Goal: Task Accomplishment & Management: Manage account settings

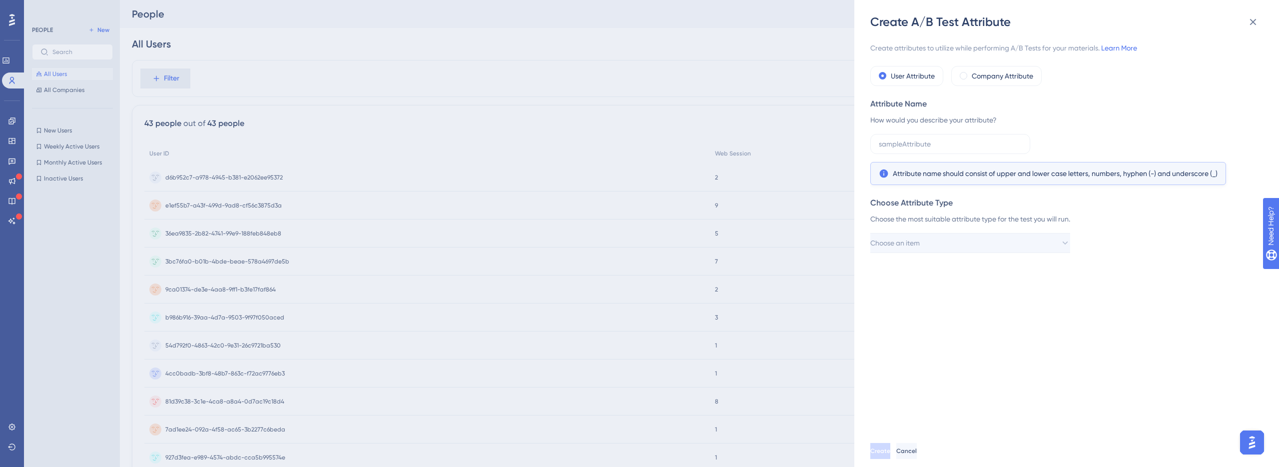
click at [568, 74] on div "Create A/B Test Attribute Create attributes to utilize while performing A/B Tes…" at bounding box center [639, 233] width 1279 height 467
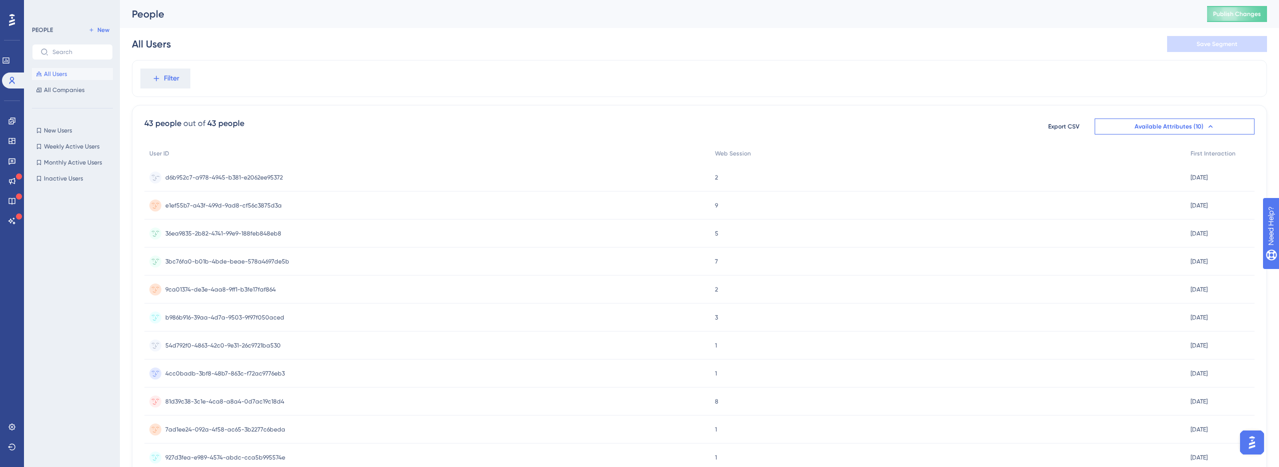
click at [503, 188] on div "d6b952c7-a978-4945-b381-e2062ee95372 d6b952c7-a978-4945-b381-e2062ee95372" at bounding box center [427, 177] width 566 height 28
click at [281, 174] on div "47267a5e-1c31-4ba1-8242-f62bbf3867fa 47267a5e-1c31-4ba1-8242-f62bbf3867fa" at bounding box center [427, 177] width 566 height 28
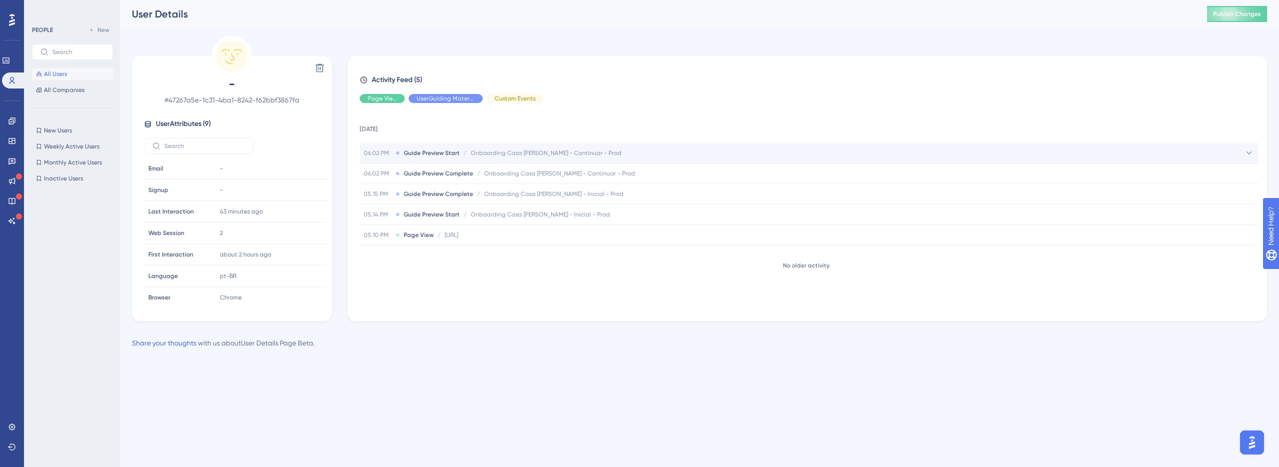
click at [562, 155] on span "Onboarding Casa [PERSON_NAME] - Continuar - Prod" at bounding box center [546, 153] width 151 height 8
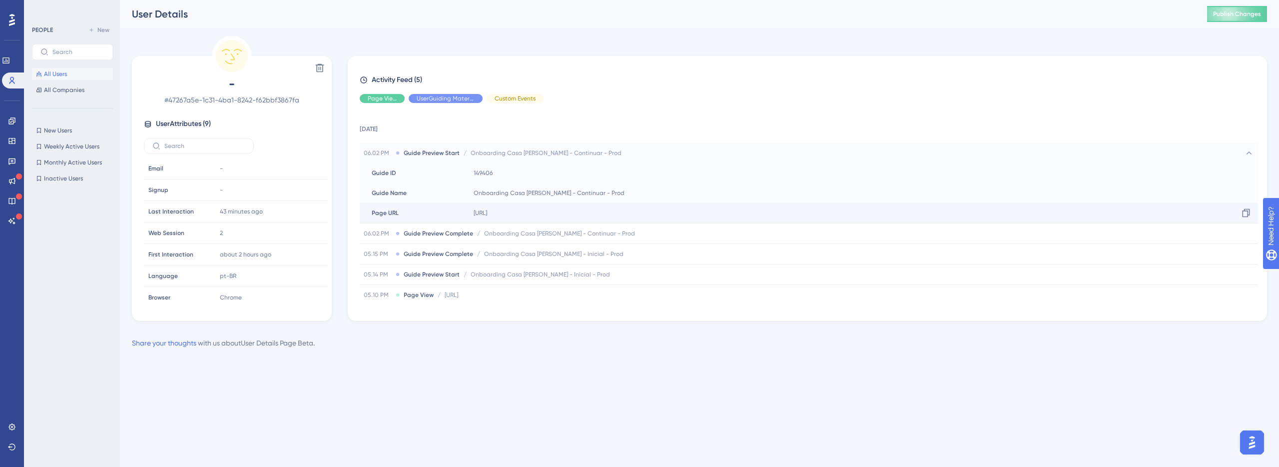
drag, startPoint x: 707, startPoint y: 214, endPoint x: 578, endPoint y: 216, distance: 129.4
click at [578, 216] on div "[URL] Copy [URL]" at bounding box center [864, 213] width 788 height 20
copy span "b26b39cc-717f-47ab-a109-01f49e0a55e9"
click at [589, 137] on td "[DATE]" at bounding box center [809, 127] width 898 height 32
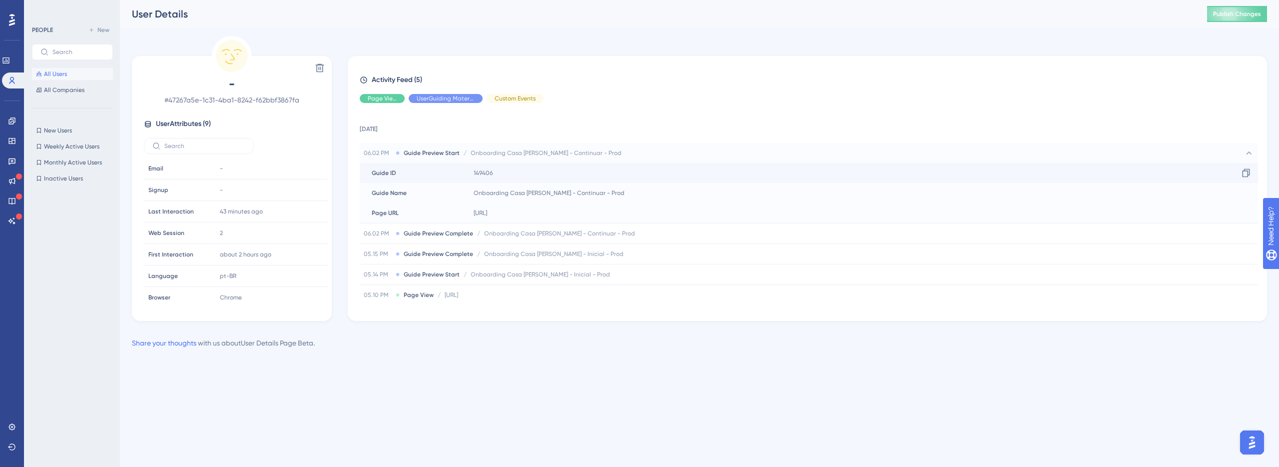
click at [462, 163] on div "Guide ID Guide ID" at bounding box center [415, 173] width 110 height 20
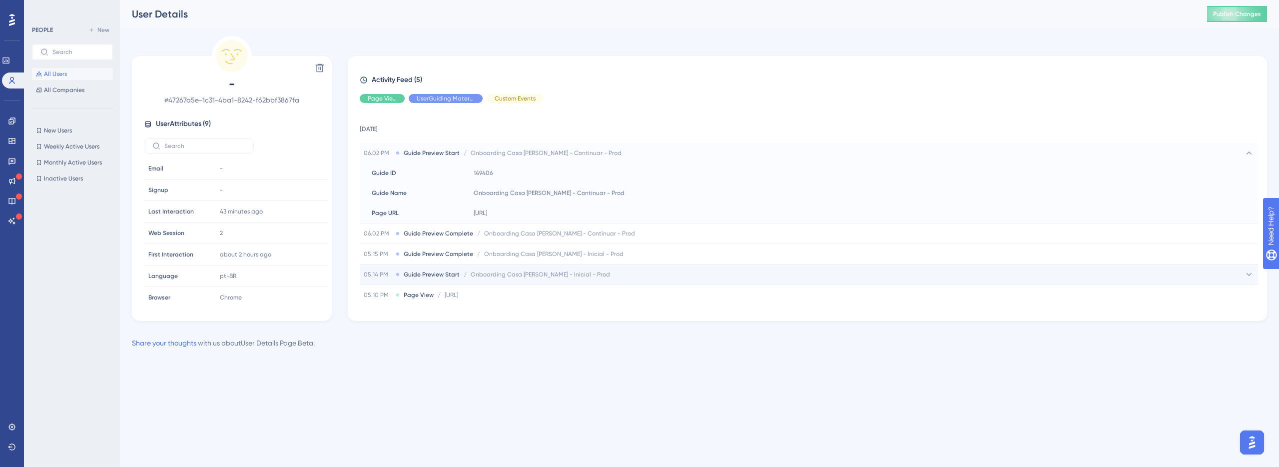
click at [418, 275] on span "Guide Preview Start" at bounding box center [432, 274] width 56 height 8
click at [397, 274] on icon at bounding box center [397, 274] width 3 height 3
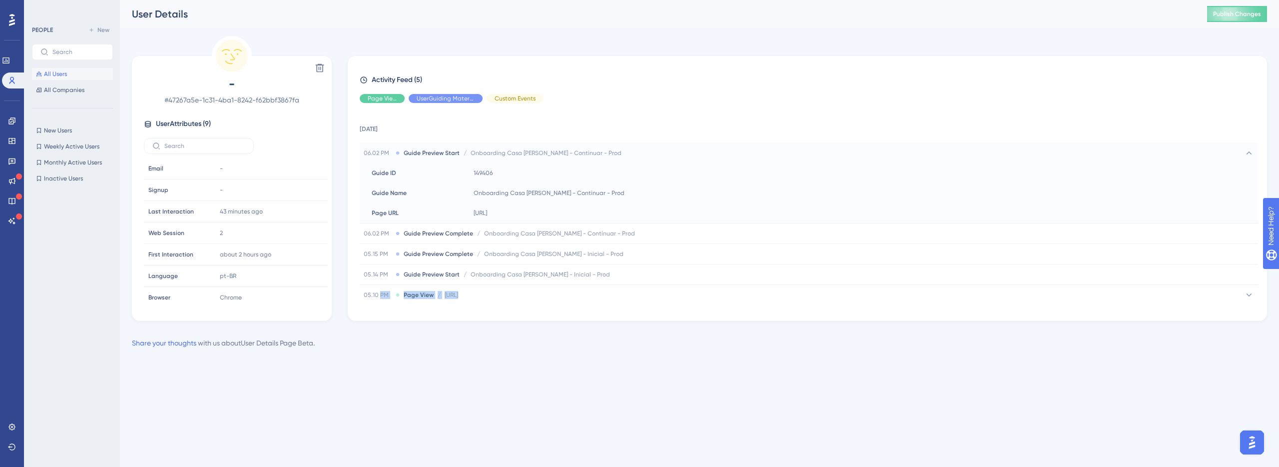
scroll to position [24, 0]
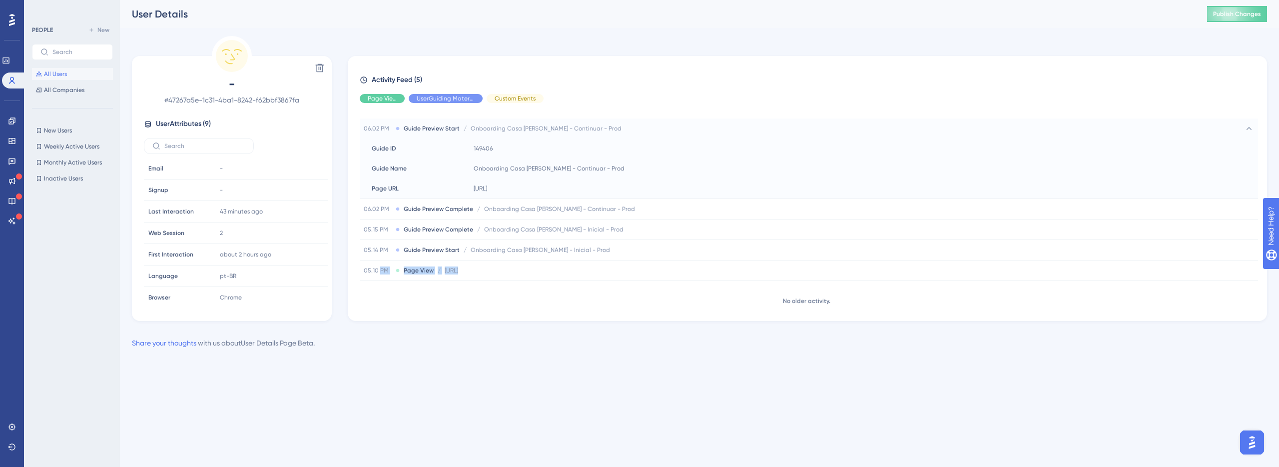
drag, startPoint x: 380, startPoint y: 298, endPoint x: 387, endPoint y: 293, distance: 7.9
click at [385, 293] on div "[DATE] 06.02 PM Guide Preview Start / Onboarding Casa [PERSON_NAME] - Continuar…" at bounding box center [811, 208] width 903 height 194
click at [387, 293] on div "[DATE] 06.02 PM Guide Preview Start / Onboarding Casa [PERSON_NAME] - Continuar…" at bounding box center [811, 208] width 903 height 194
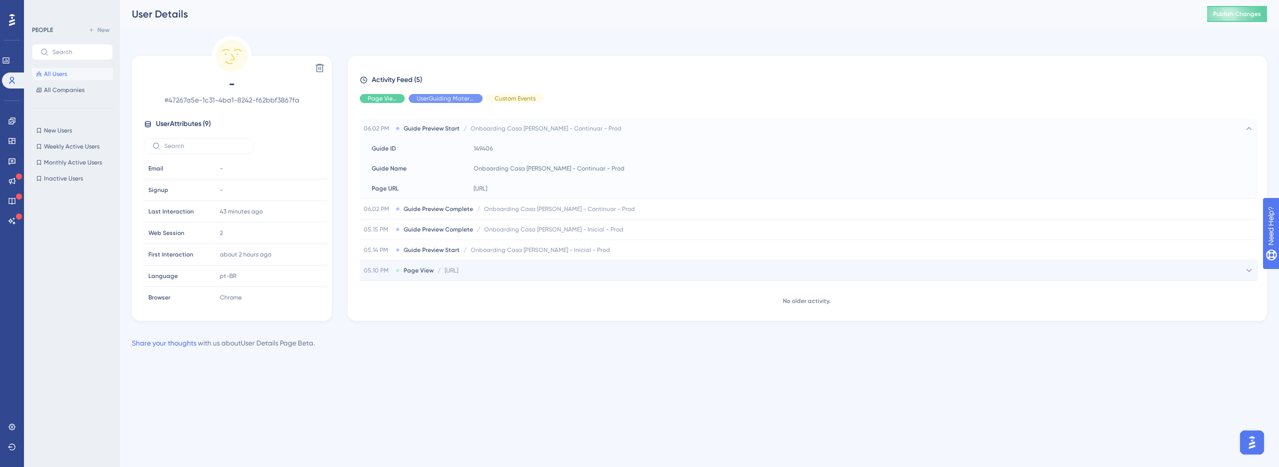
click at [393, 276] on div "05.10 PM Page View / [URL] [URL]" at bounding box center [809, 270] width 898 height 20
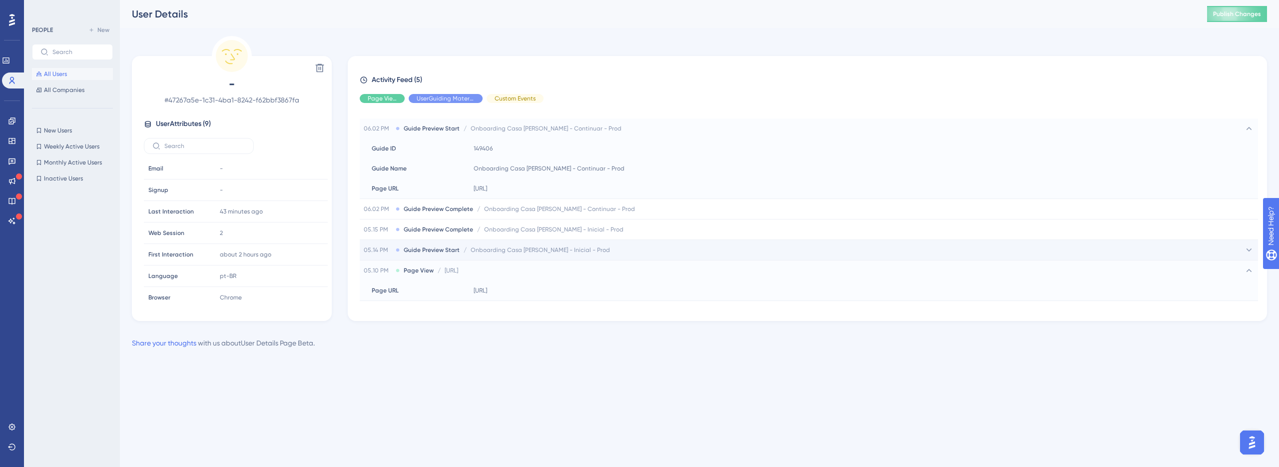
click at [406, 251] on span "Guide Preview Start" at bounding box center [432, 250] width 56 height 8
click at [387, 243] on div "05.14 PM Guide Preview Start / Onboarding Casa [PERSON_NAME] - Inicial - Prod O…" at bounding box center [809, 250] width 898 height 20
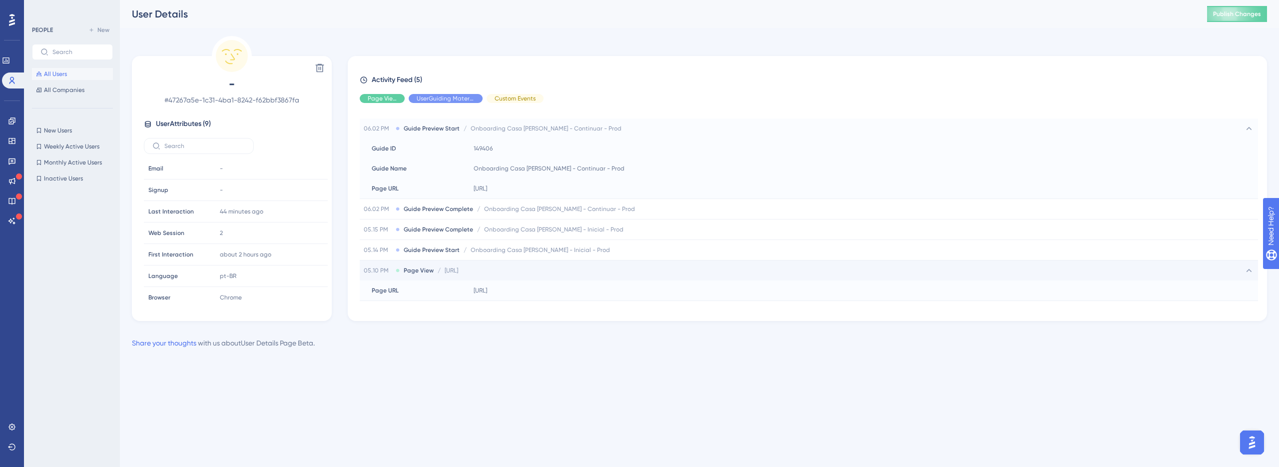
click at [371, 271] on span "05.10 PM" at bounding box center [378, 270] width 28 height 8
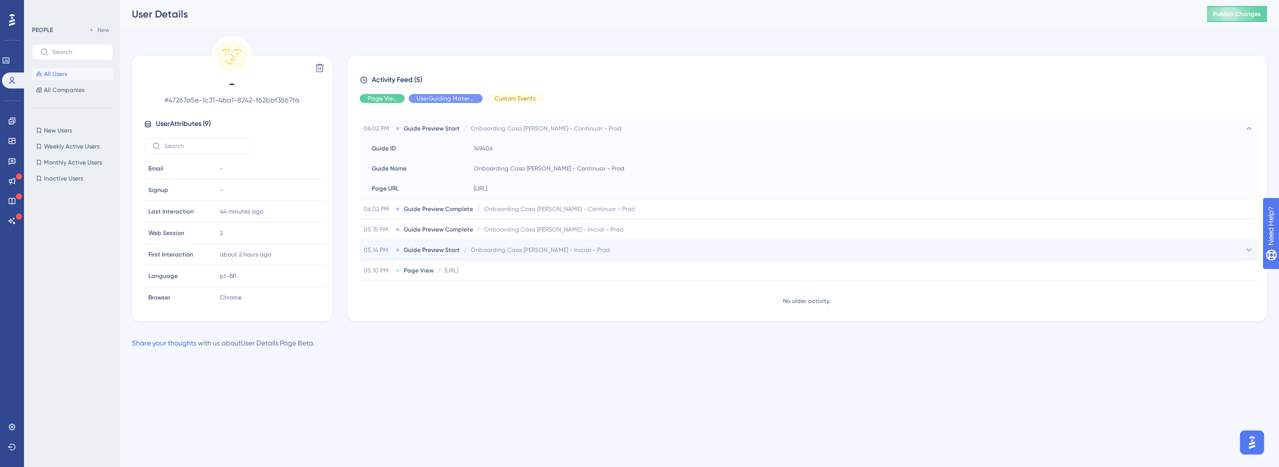
click at [385, 255] on div "05.14 PM Guide Preview Start / Onboarding Casa [PERSON_NAME] - Inicial - Prod O…" at bounding box center [809, 250] width 898 height 20
click at [386, 249] on span "05.14 PM" at bounding box center [378, 250] width 28 height 8
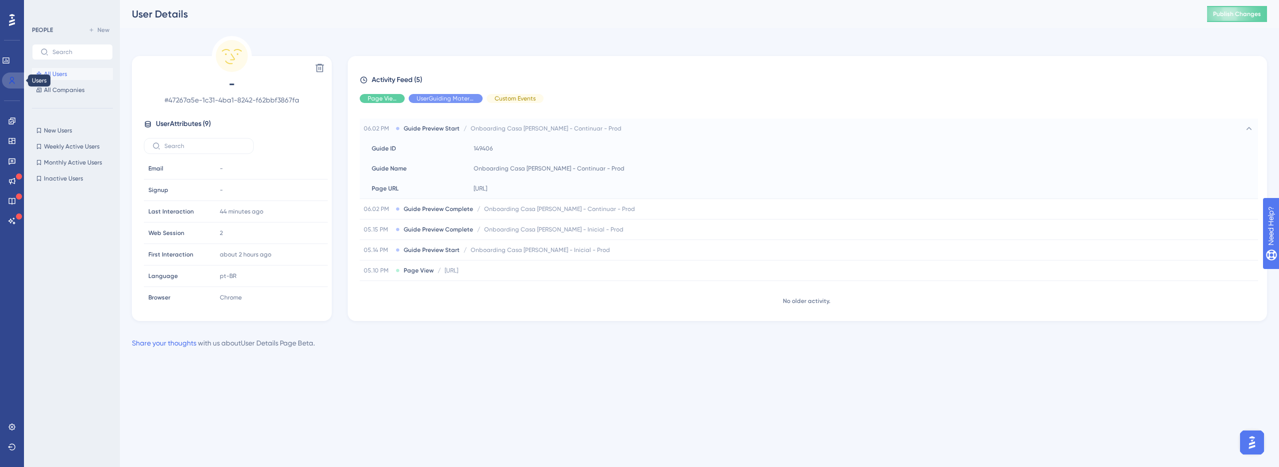
click at [14, 77] on icon at bounding box center [12, 80] width 8 height 8
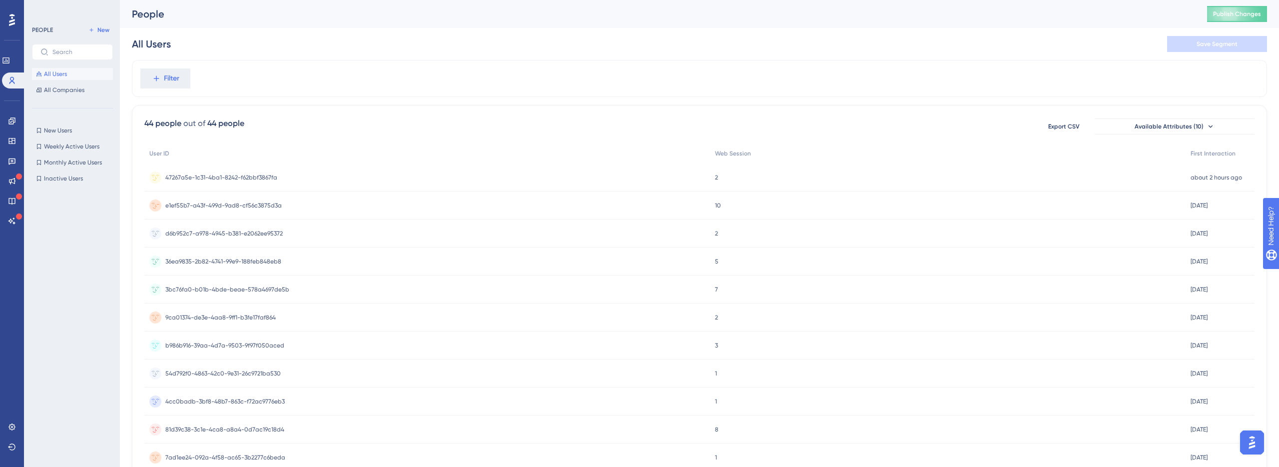
click at [417, 202] on div "e1ef55b7-a43f-499d-9ad8-cf56c3875d3a e1ef55b7-a43f-499d-9ad8-cf56c3875d3a" at bounding box center [427, 205] width 566 height 28
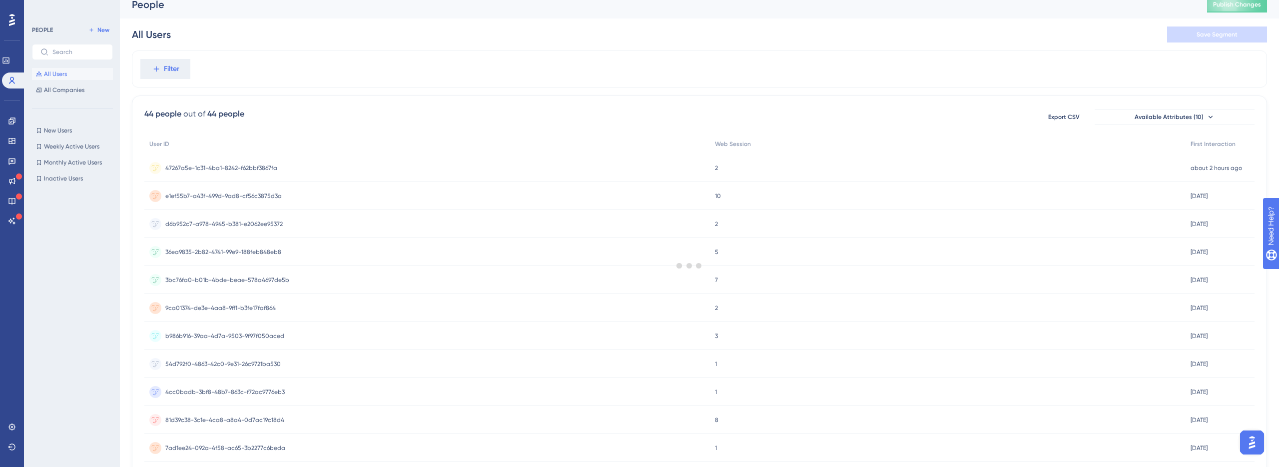
scroll to position [11, 0]
click at [290, 253] on div "36ea9835-2b82-4741-99e9-188feb848eb8 36ea9835-2b82-4741-99e9-188feb848eb8" at bounding box center [427, 250] width 566 height 28
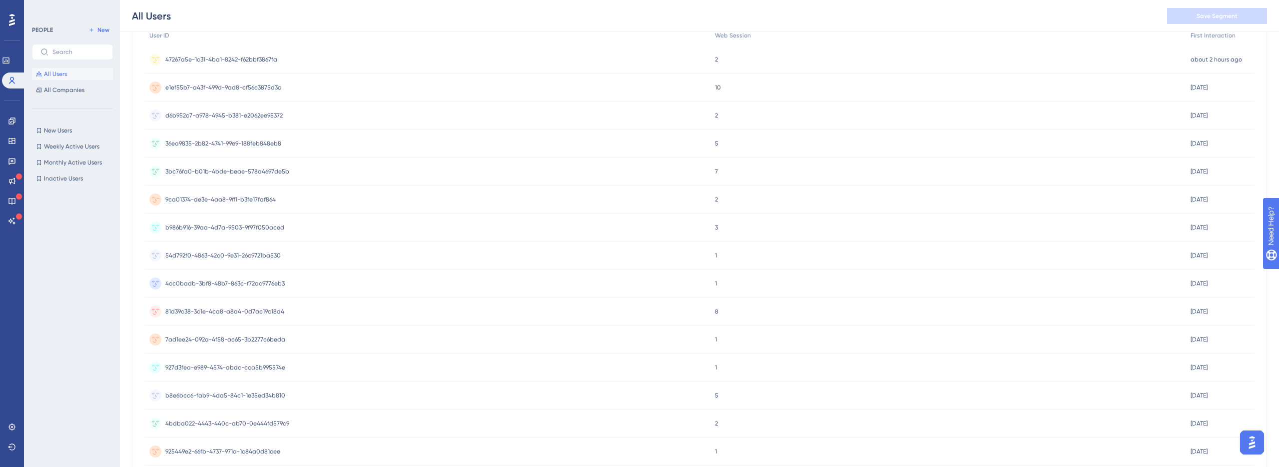
scroll to position [131, 0]
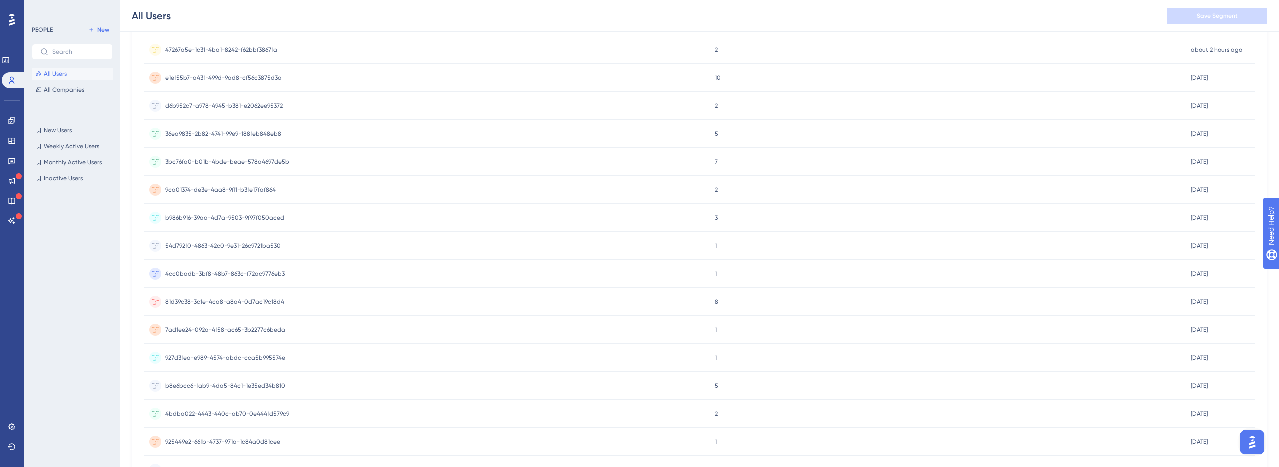
click at [282, 301] on div "81d39c38-3c1e-4ca8-a8a4-0d7ac19c18d4 81d39c38-3c1e-4ca8-a8a4-0d7ac19c18d4" at bounding box center [427, 302] width 566 height 28
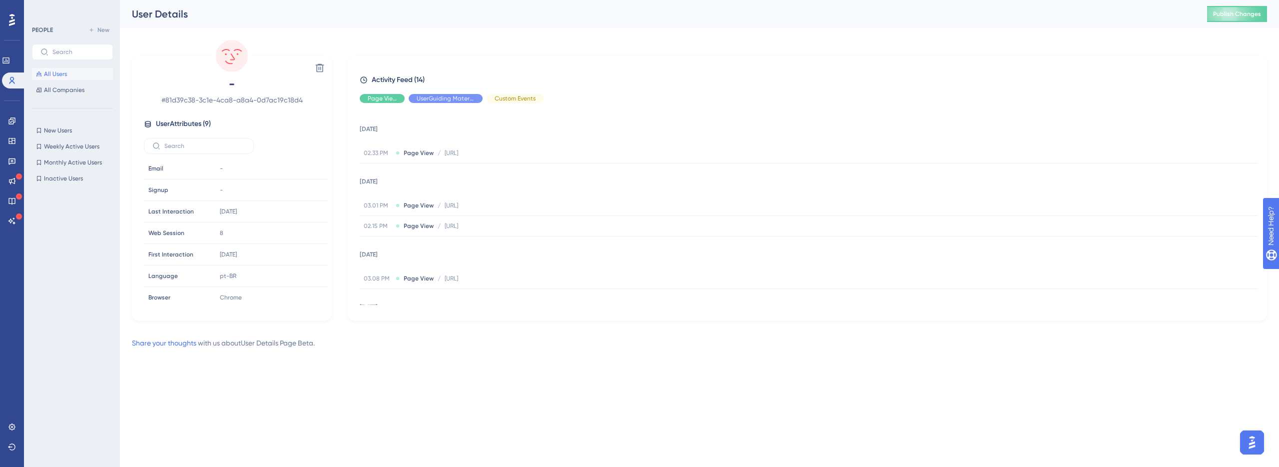
scroll to position [131, 0]
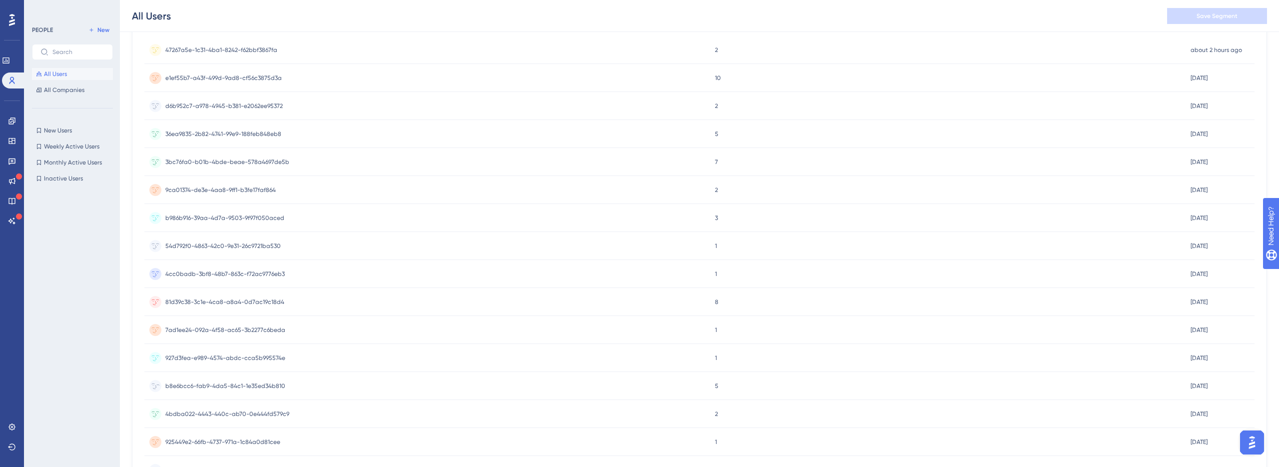
click at [269, 384] on span "b8e6bcc6-fab9-4da5-84c1-1e35ed34b810" at bounding box center [225, 386] width 120 height 8
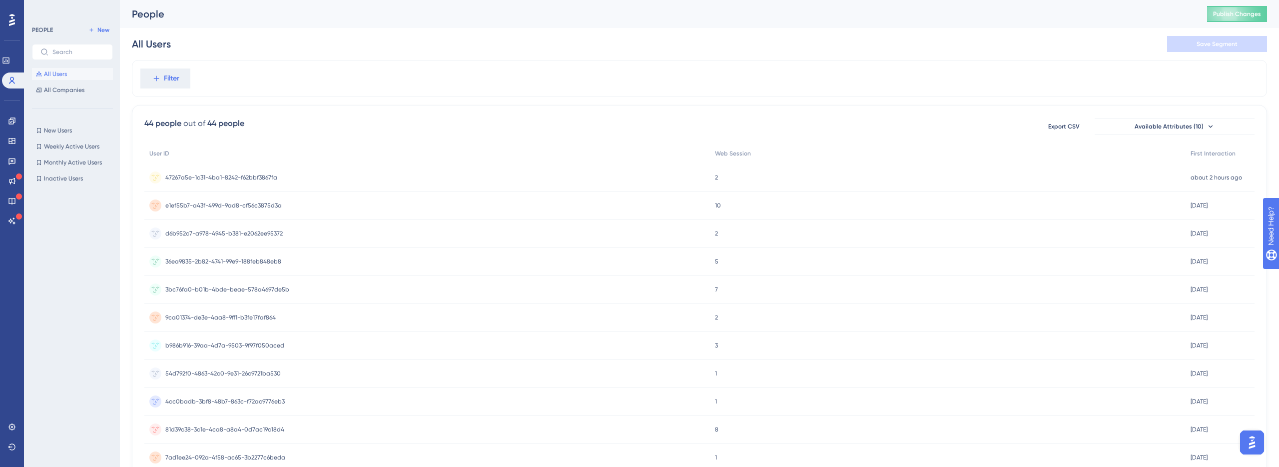
click at [1204, 139] on div "44 people out of 44 people Export CSV Available Attributes (10) User ID Web Ses…" at bounding box center [699, 436] width 1135 height 663
click at [1211, 127] on icon at bounding box center [1211, 126] width 8 height 8
click at [1197, 127] on span "Available Attributes (10)" at bounding box center [1169, 126] width 69 height 8
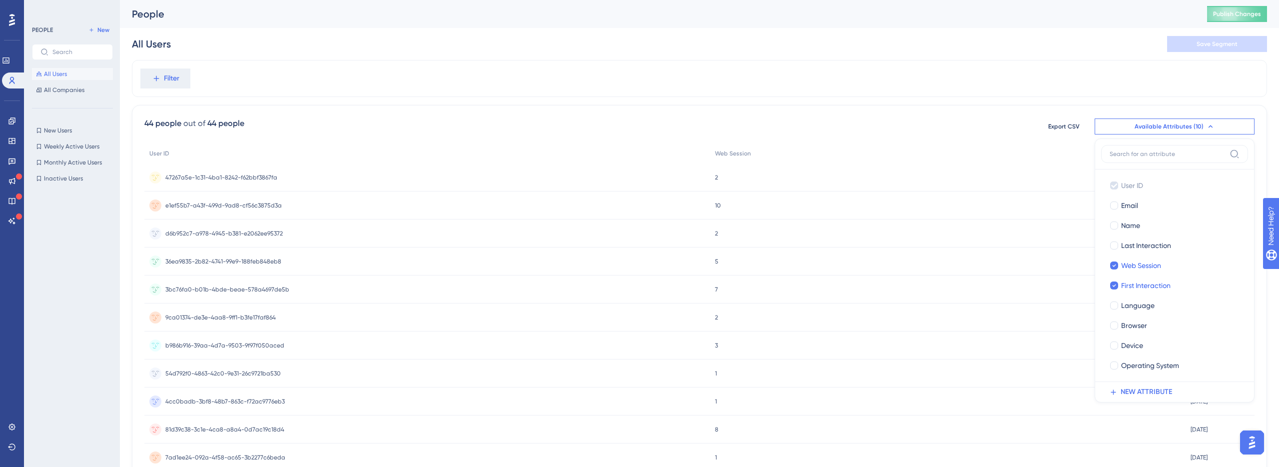
scroll to position [37, 0]
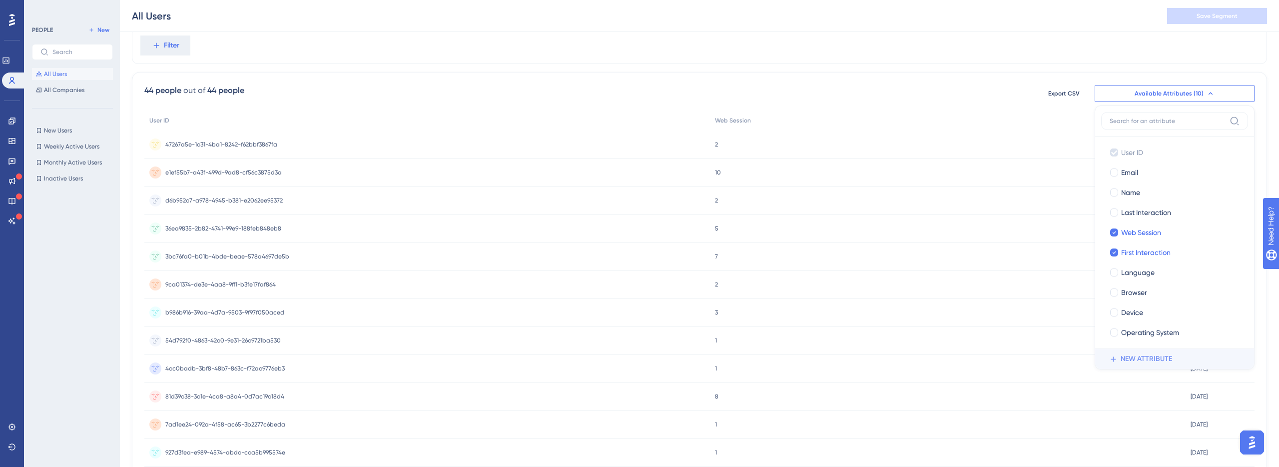
click at [1153, 354] on span "NEW ATTRIBUTE" at bounding box center [1146, 359] width 51 height 12
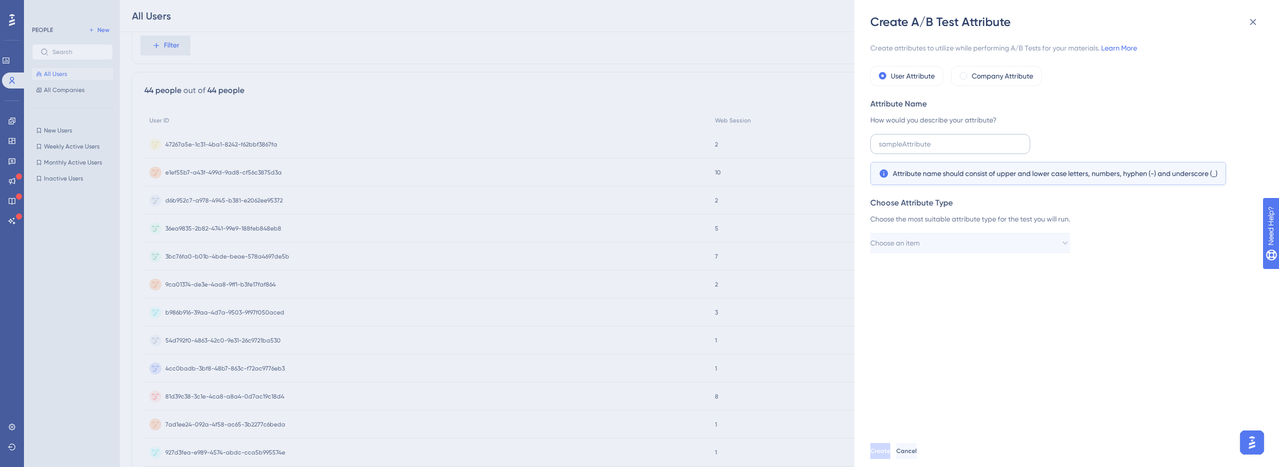
click at [962, 137] on label at bounding box center [950, 144] width 160 height 20
click at [962, 138] on input "text" at bounding box center [950, 143] width 143 height 11
type input "Rea_id"
click at [891, 451] on span "Create" at bounding box center [881, 451] width 20 height 8
click at [1009, 247] on button "Choose an item" at bounding box center [970, 243] width 200 height 20
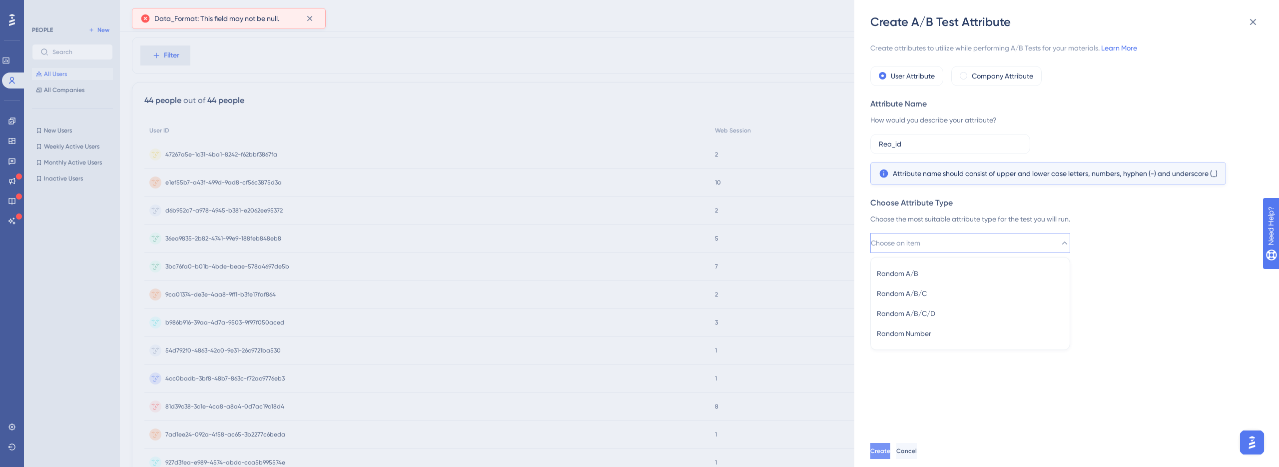
scroll to position [0, 0]
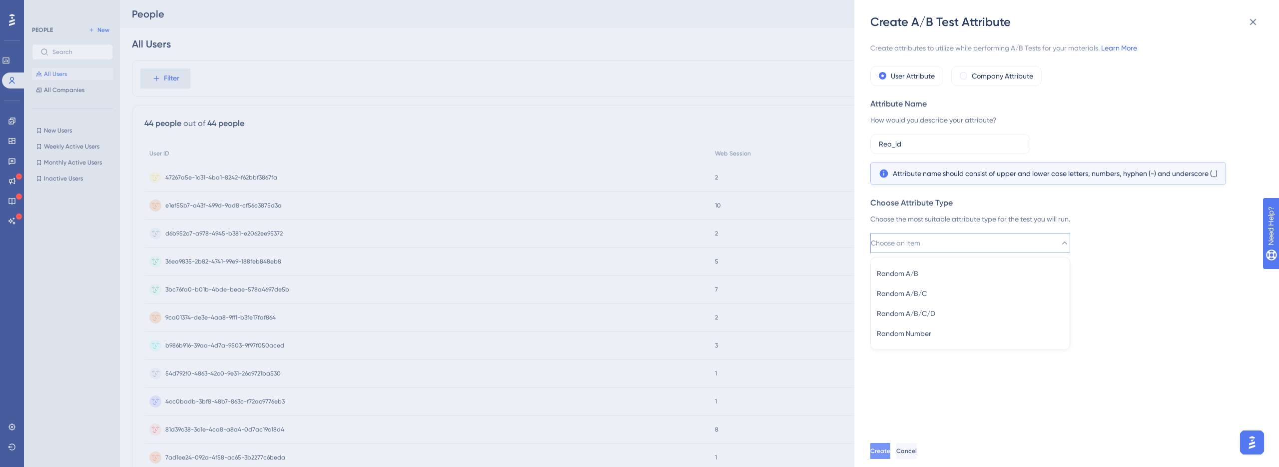
click at [977, 197] on div "Choose Attribute Type" at bounding box center [1063, 203] width 387 height 12
click at [971, 230] on div "Choose Attribute Type Choose the most suitable attribute type for the test you …" at bounding box center [1063, 225] width 387 height 56
click at [971, 239] on button "Choose an item" at bounding box center [970, 243] width 200 height 20
click at [1045, 138] on div "Rea_id Attribute name should consist of upper and lower case letters, numbers, …" at bounding box center [1063, 159] width 387 height 51
click at [1254, 20] on icon at bounding box center [1253, 22] width 6 height 6
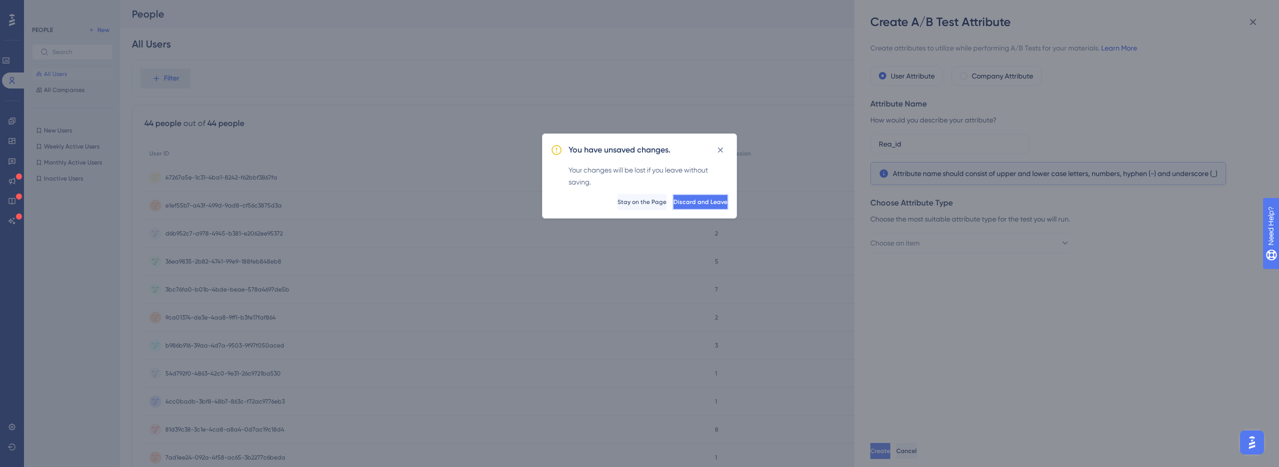
click at [676, 201] on span "Discard and Leave" at bounding box center [700, 202] width 54 height 8
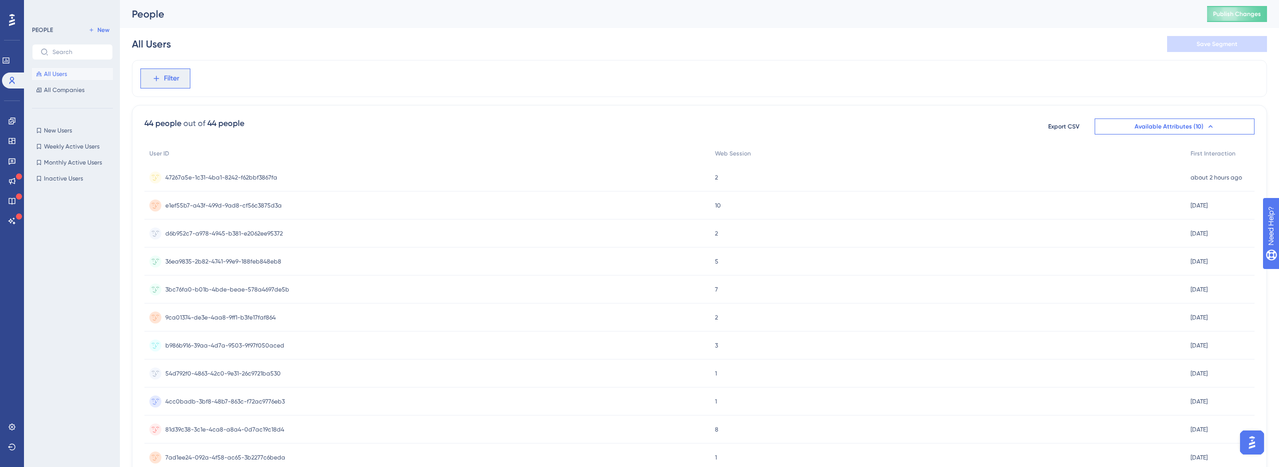
click at [142, 78] on button "Filter" at bounding box center [165, 78] width 50 height 20
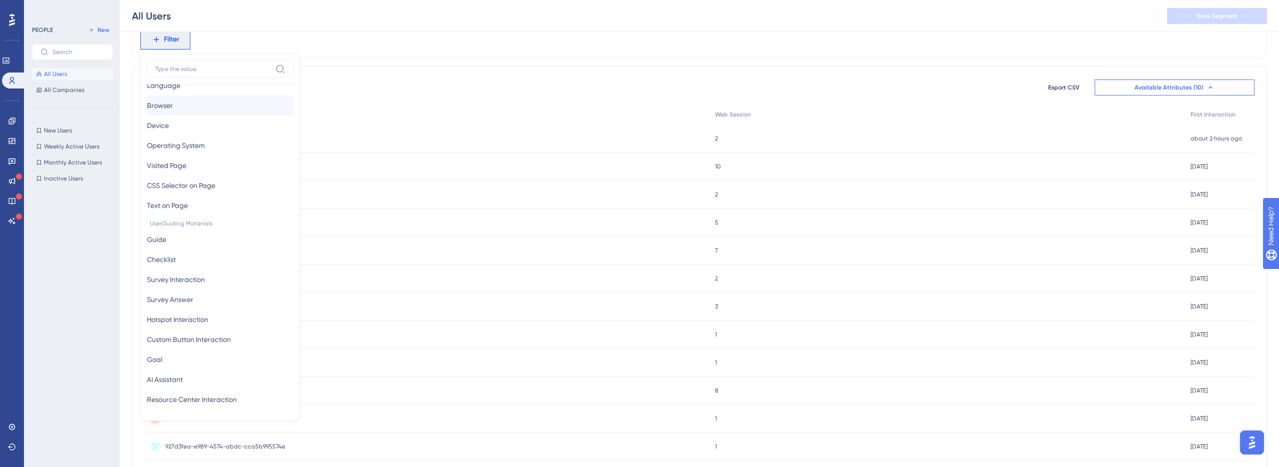
scroll to position [30, 0]
click at [234, 161] on button "Visited Page Visited Page" at bounding box center [220, 164] width 147 height 20
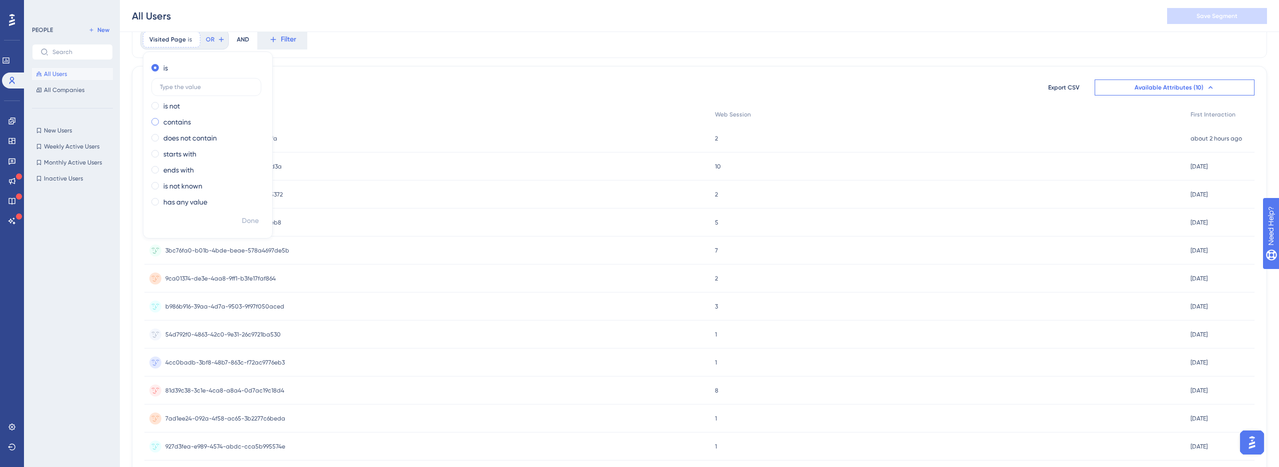
click at [177, 123] on label "contains" at bounding box center [176, 122] width 27 height 12
click at [199, 122] on label at bounding box center [206, 119] width 110 height 18
click at [199, 122] on input "text" at bounding box center [206, 118] width 93 height 7
type input "39cf75a7-65d1-4a38-8ab9-cbefa538b46c"
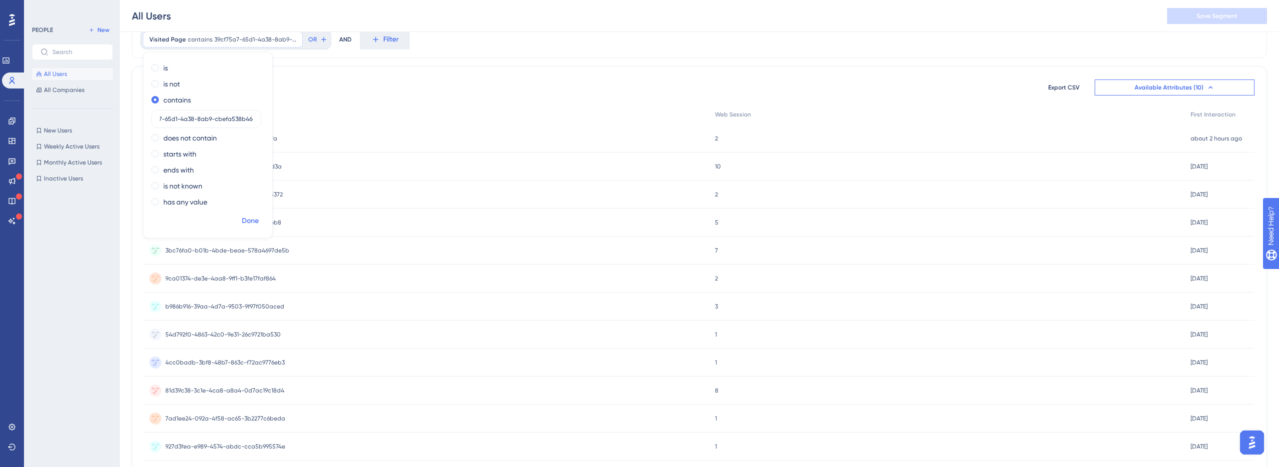
click at [251, 219] on span "Done" at bounding box center [250, 221] width 17 height 12
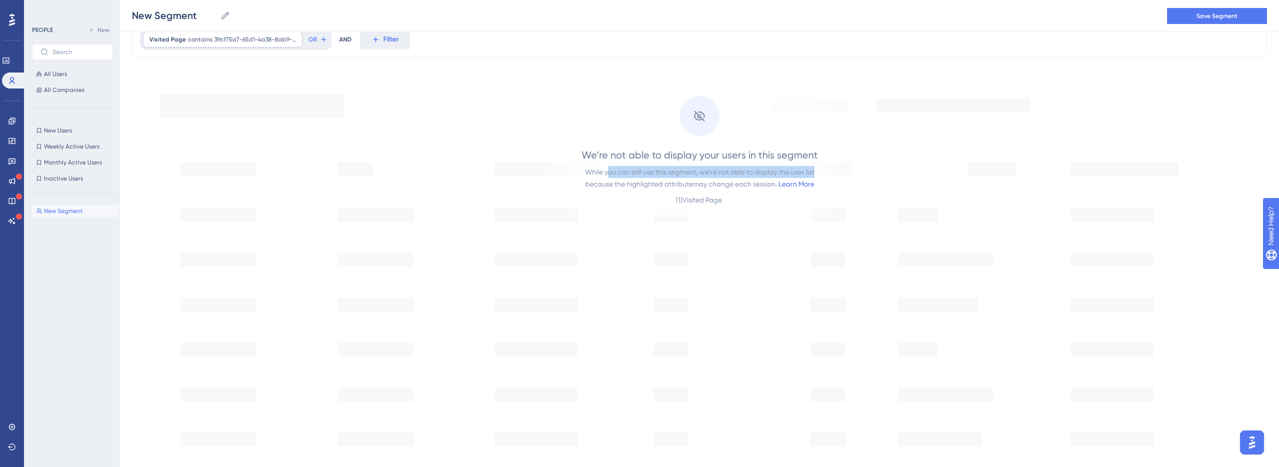
drag, startPoint x: 605, startPoint y: 174, endPoint x: 816, endPoint y: 174, distance: 211.3
click at [816, 174] on div "We’re not able to display your users in this segment While you can still use th…" at bounding box center [700, 177] width 236 height 58
click at [704, 202] on div "( 1 ) Visited Page" at bounding box center [699, 200] width 47 height 12
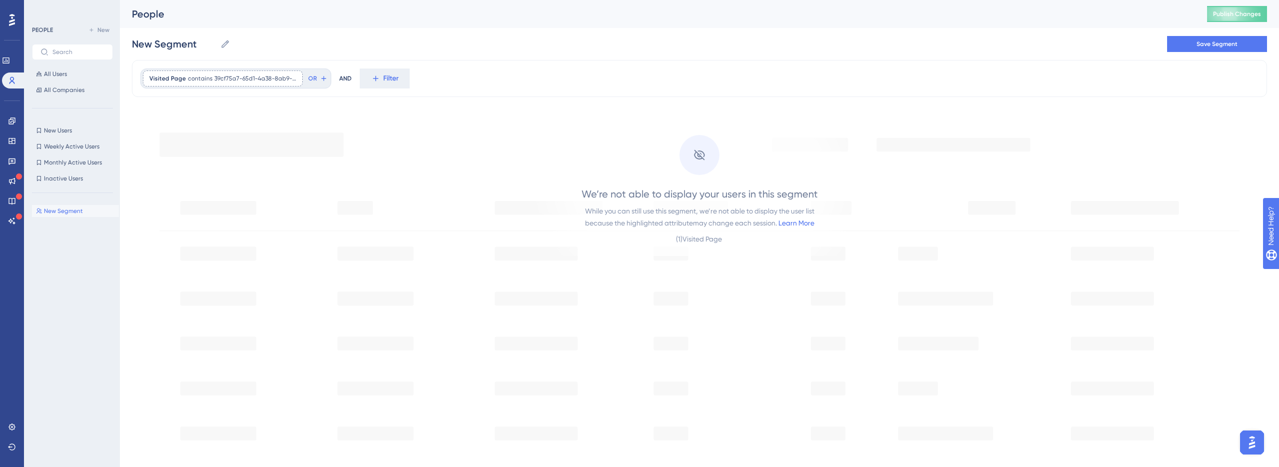
click at [247, 69] on div "Visited Page contains 39cf75a7-65d1-4a38-8ab9-cbefa538b46c 39cf75a7-65d1-4a38-8…" at bounding box center [235, 78] width 191 height 20
click at [247, 78] on span "39cf75a7-65d1-4a38-8ab9-cbefa538b46c" at bounding box center [255, 78] width 82 height 8
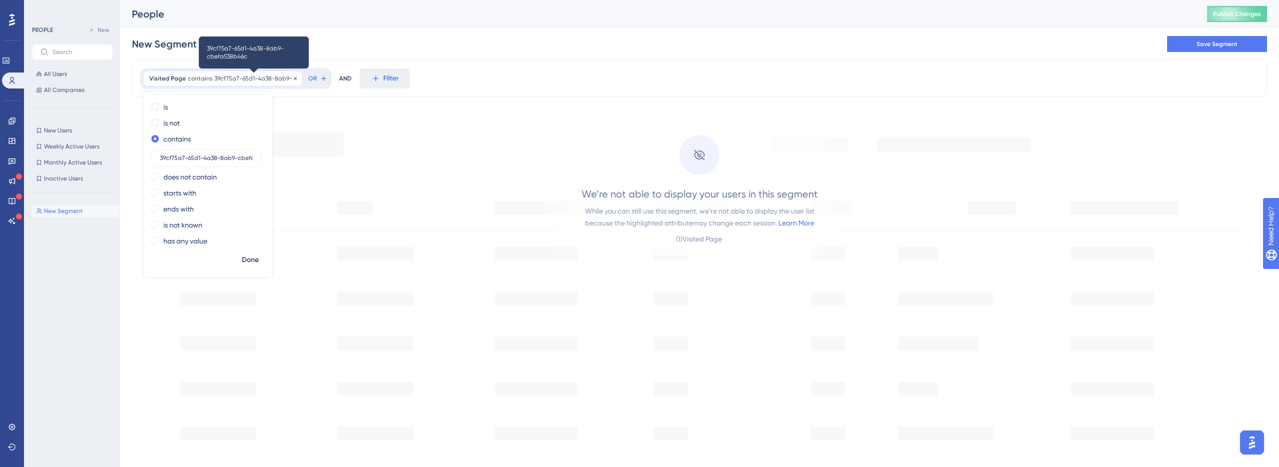
scroll to position [0, 23]
click at [212, 162] on label "39cf75a7-65d1-4a38-8ab9-cbefa538b46c" at bounding box center [206, 158] width 110 height 18
click at [212, 161] on input "39cf75a7-65d1-4a38-8ab9-cbefa538b46c" at bounding box center [206, 157] width 93 height 7
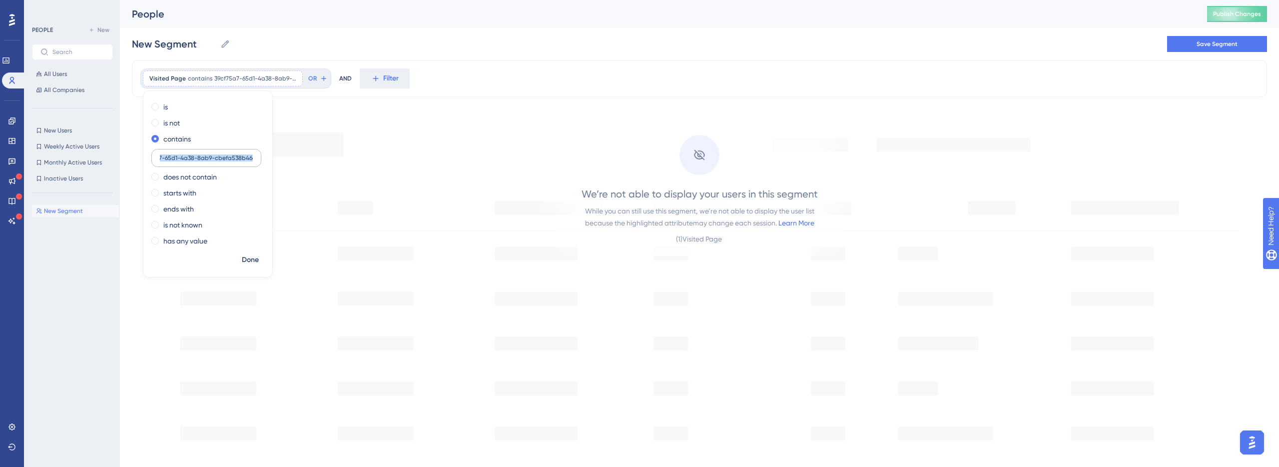
click at [212, 162] on label "39cf75a7-65d1-4a38-8ab9-cbefa538b46c" at bounding box center [206, 158] width 110 height 18
click at [212, 161] on input "39cf75a7-65d1-4a38-8ab9-cbefa538b46c" at bounding box center [206, 157] width 93 height 7
click at [212, 162] on label "39cf75a7-65d1-4a38-8ab9-cbefa538b46c" at bounding box center [206, 158] width 110 height 18
click at [212, 161] on input "39cf75a7-65d1-4a38-8ab9-cbefa538b46c" at bounding box center [206, 157] width 93 height 7
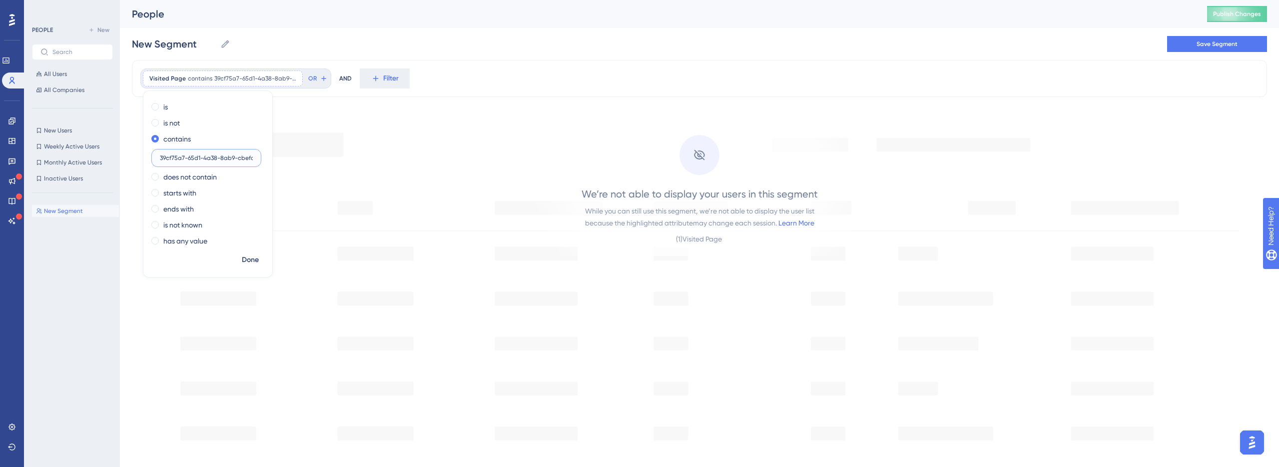
click at [225, 155] on input "39cf75a7-65d1-4a38-8ab9-cbefa538b46c" at bounding box center [206, 157] width 93 height 7
click at [244, 257] on span "Done" at bounding box center [250, 260] width 17 height 12
click at [297, 86] on div "Visited Page contains 39cf75a7-65d1-4a38-8ab9-cbefa538b46c 39cf75a7-65d1-4a38-8…" at bounding box center [235, 78] width 191 height 20
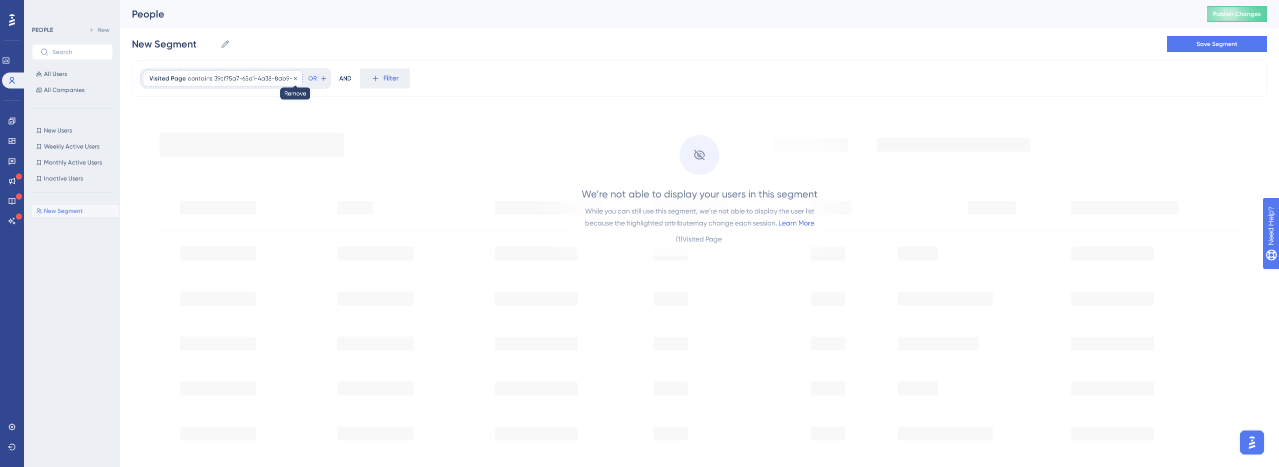
click at [296, 77] on icon at bounding box center [295, 78] width 6 height 6
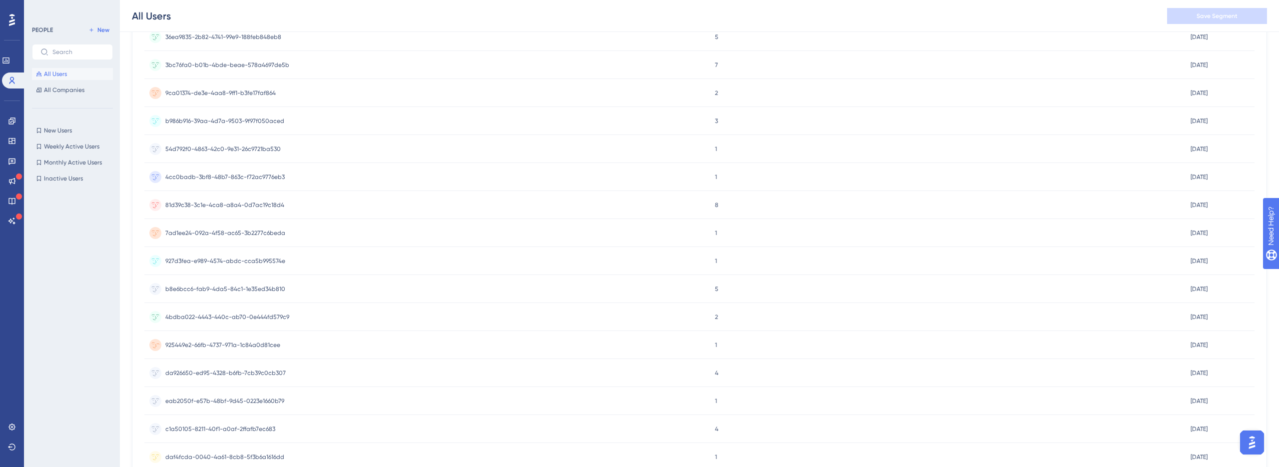
scroll to position [231, 0]
click at [263, 370] on span "da926650-ed95-4328-b6fb-7cb39c0cb307" at bounding box center [225, 370] width 120 height 8
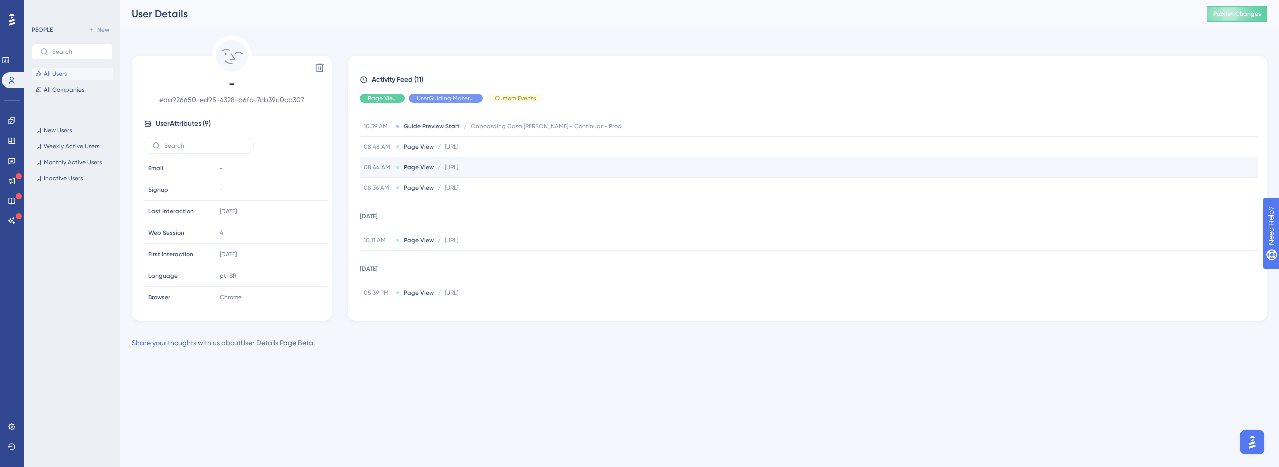
scroll to position [151, 0]
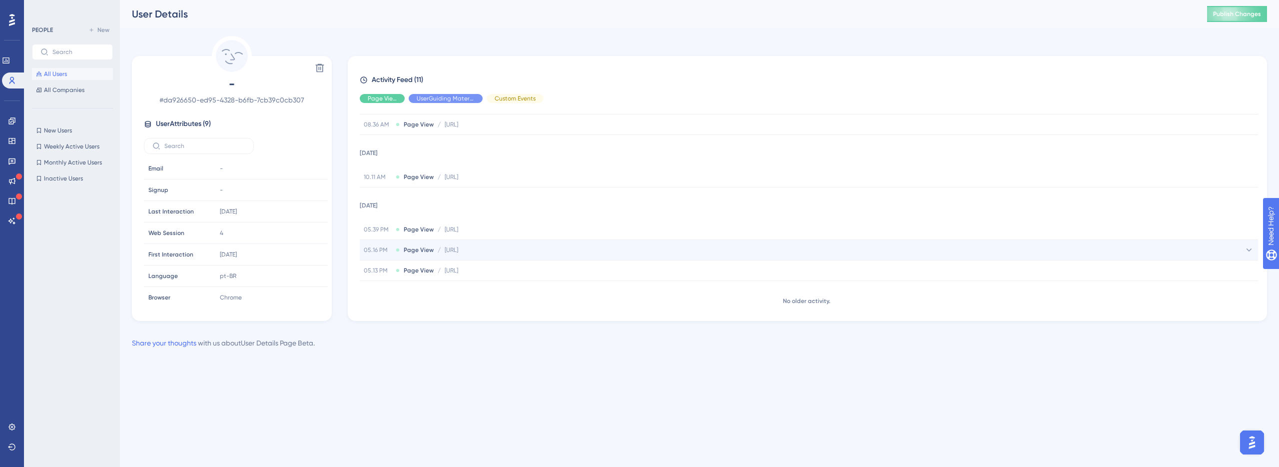
click at [431, 255] on div "05.16 PM Page View / [URL] [URL]" at bounding box center [809, 250] width 898 height 20
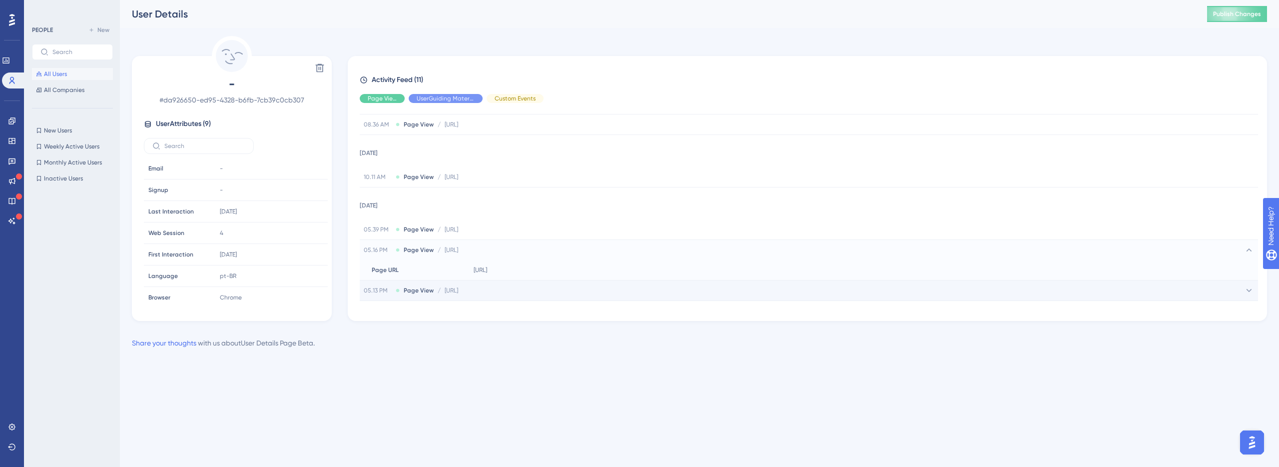
click at [438, 282] on div "05.13 PM Page View / [URL] [URL]" at bounding box center [809, 290] width 898 height 20
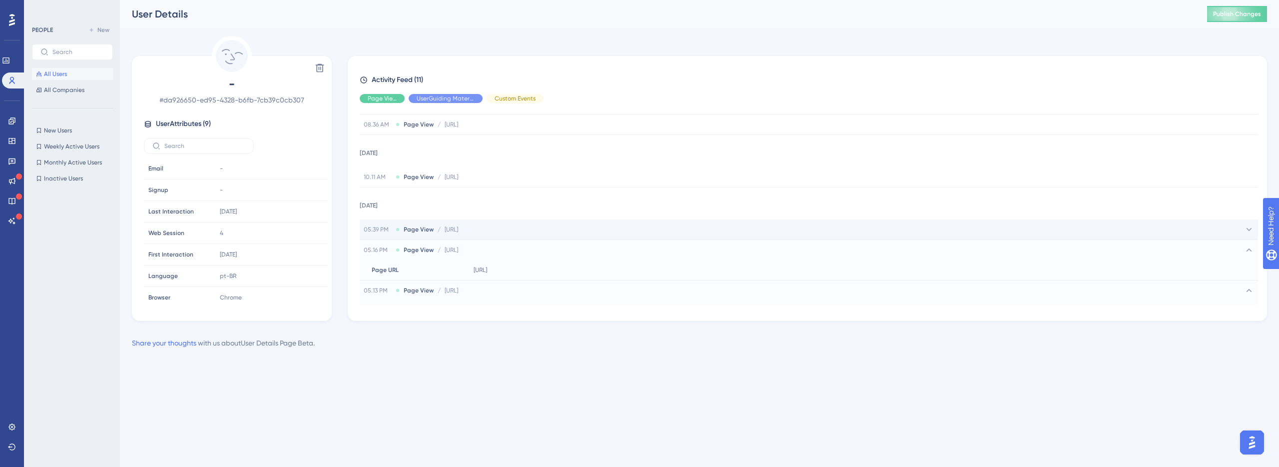
click at [458, 230] on span "[URL]" at bounding box center [451, 229] width 13 height 8
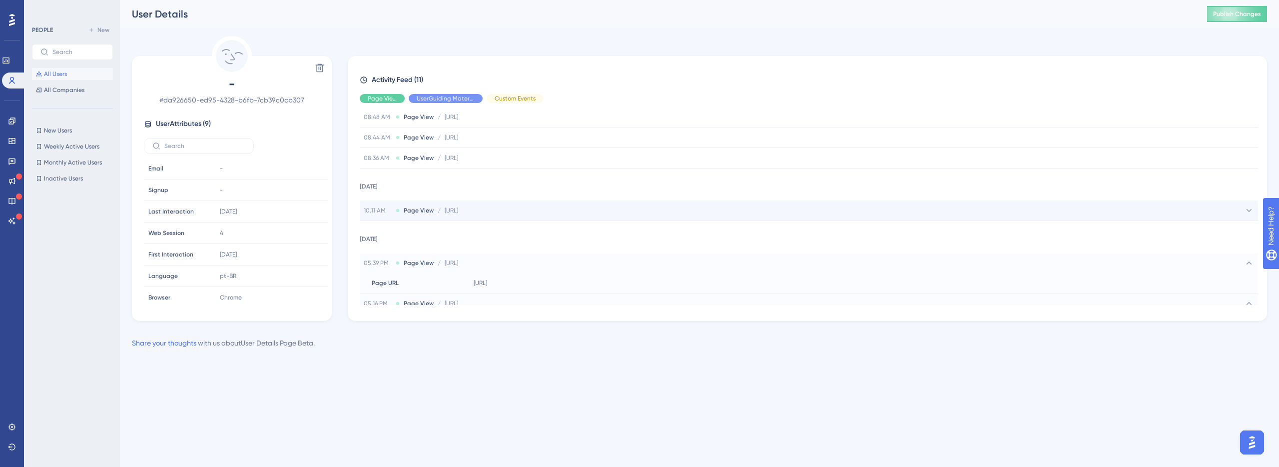
scroll to position [99, 0]
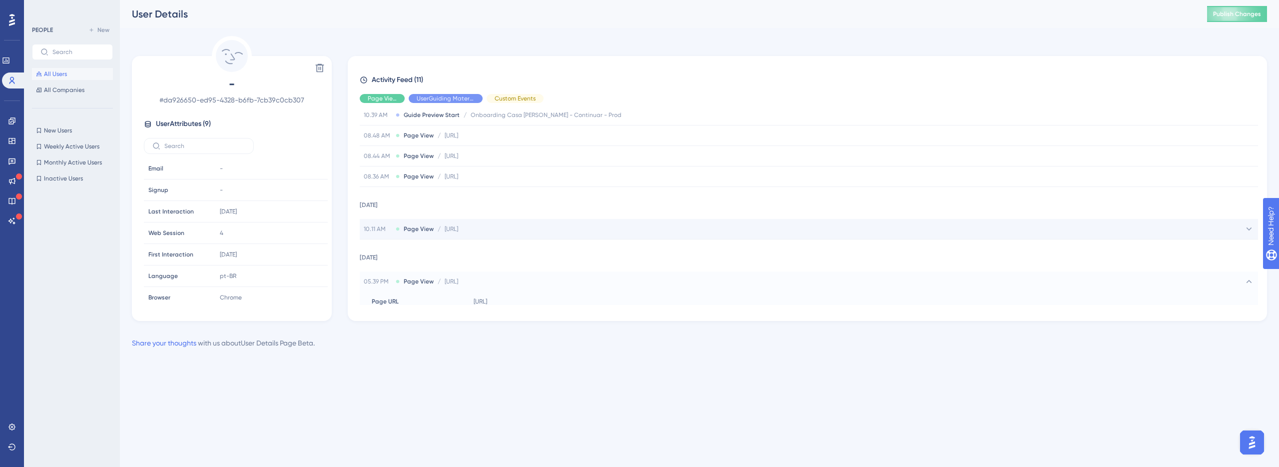
click at [411, 235] on div "10.11 AM Page View / [URL] [URL]" at bounding box center [809, 229] width 898 height 20
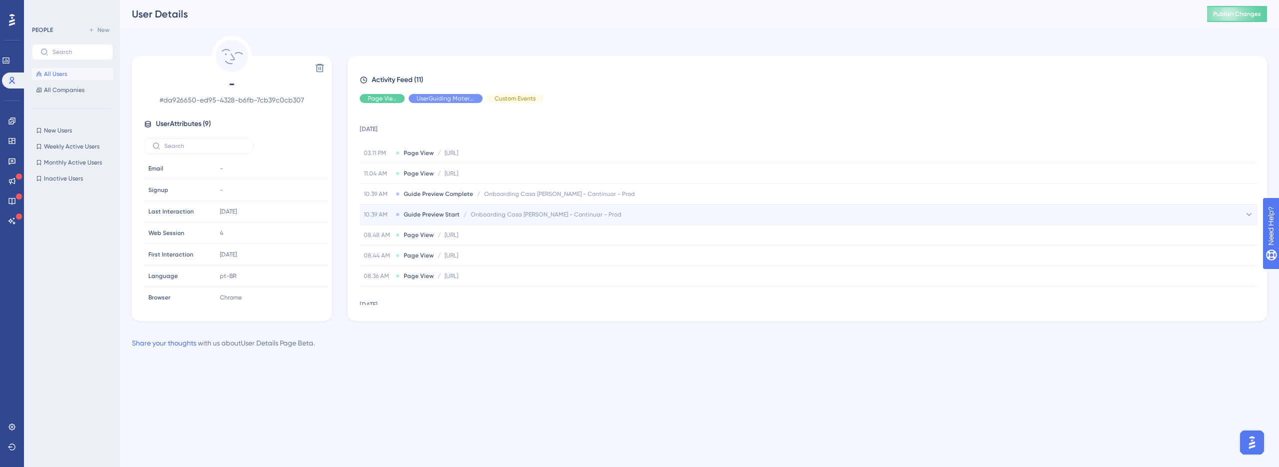
click at [500, 213] on span "Onboarding Casa [PERSON_NAME] - Continuar - Prod" at bounding box center [546, 214] width 151 height 8
click at [500, 216] on span "Onboarding Casa [PERSON_NAME] - Continuar - Prod" at bounding box center [546, 214] width 151 height 8
click at [512, 99] on span "Hide" at bounding box center [515, 98] width 13 height 8
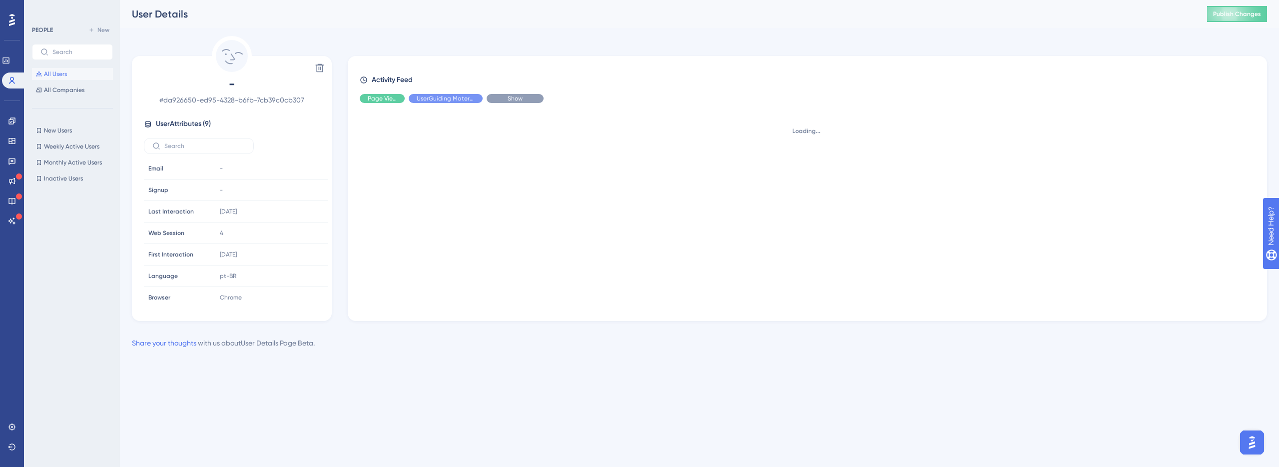
click at [512, 99] on span "Show" at bounding box center [515, 98] width 15 height 8
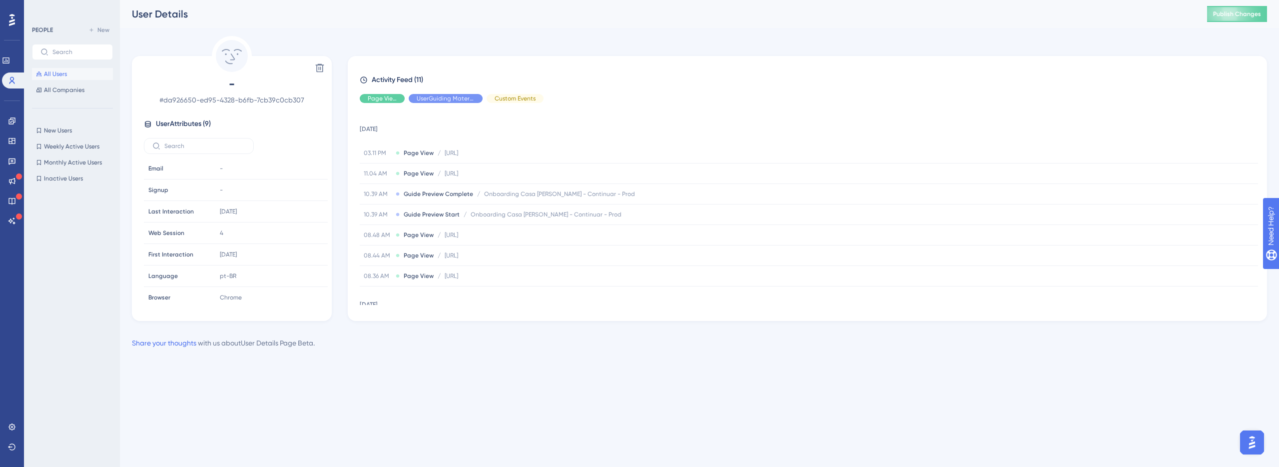
click at [15, 70] on div "Performance Users" at bounding box center [12, 70] width 20 height 36
click at [15, 72] on link at bounding box center [14, 80] width 24 height 16
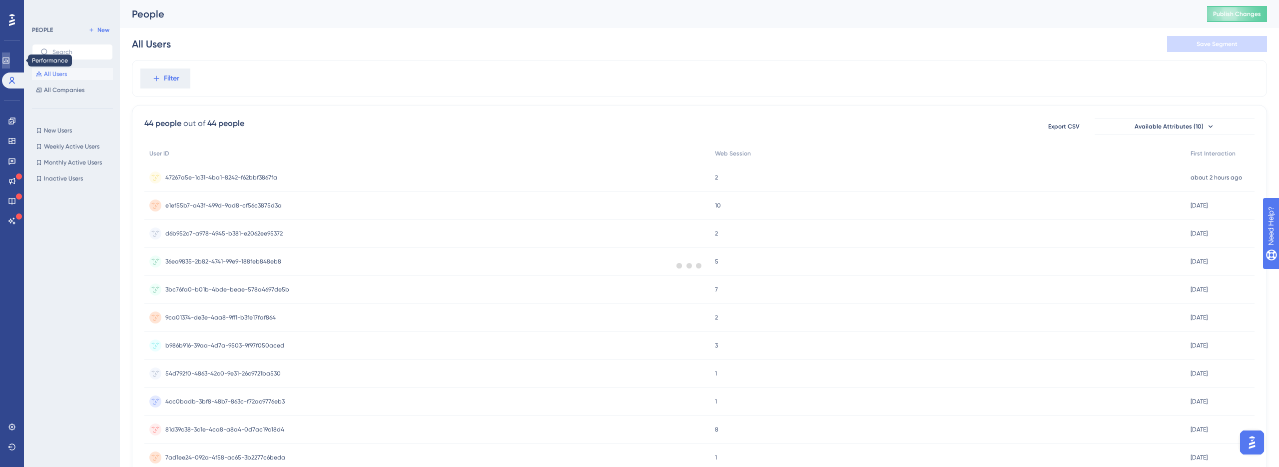
click at [9, 57] on icon at bounding box center [5, 60] width 6 height 6
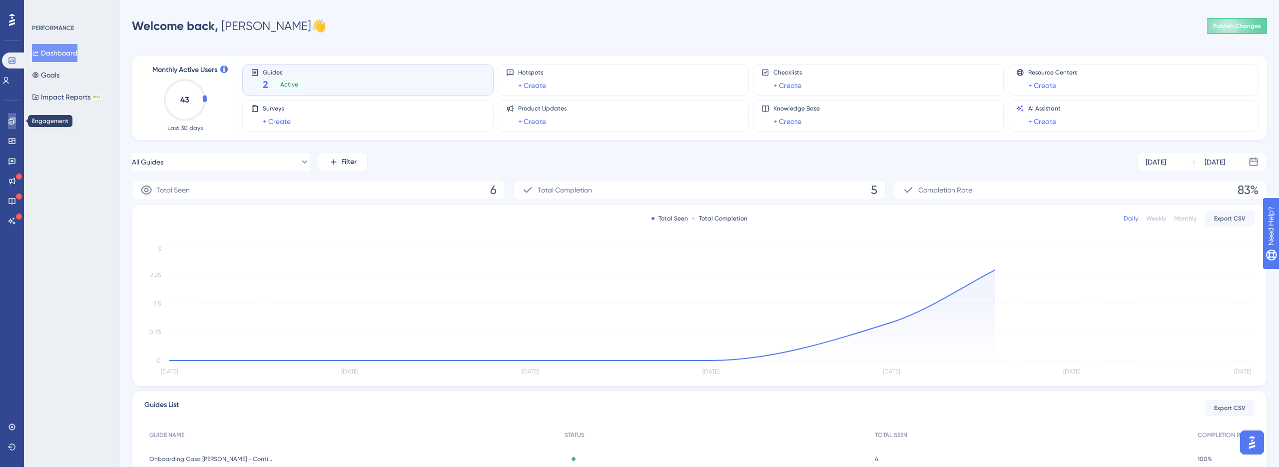
click at [9, 119] on icon at bounding box center [11, 120] width 6 height 6
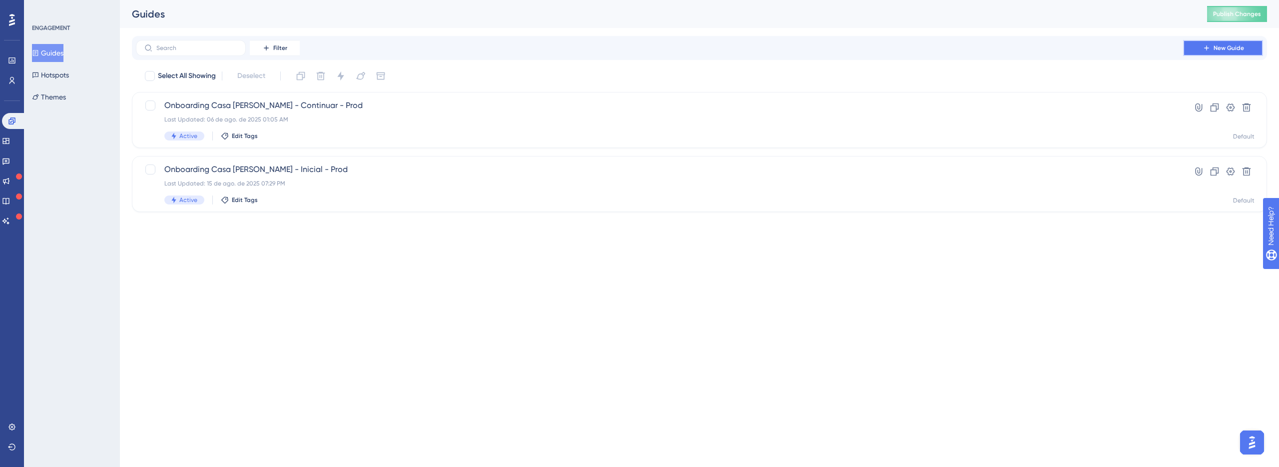
click at [1219, 53] on button "New Guide" at bounding box center [1223, 48] width 80 height 16
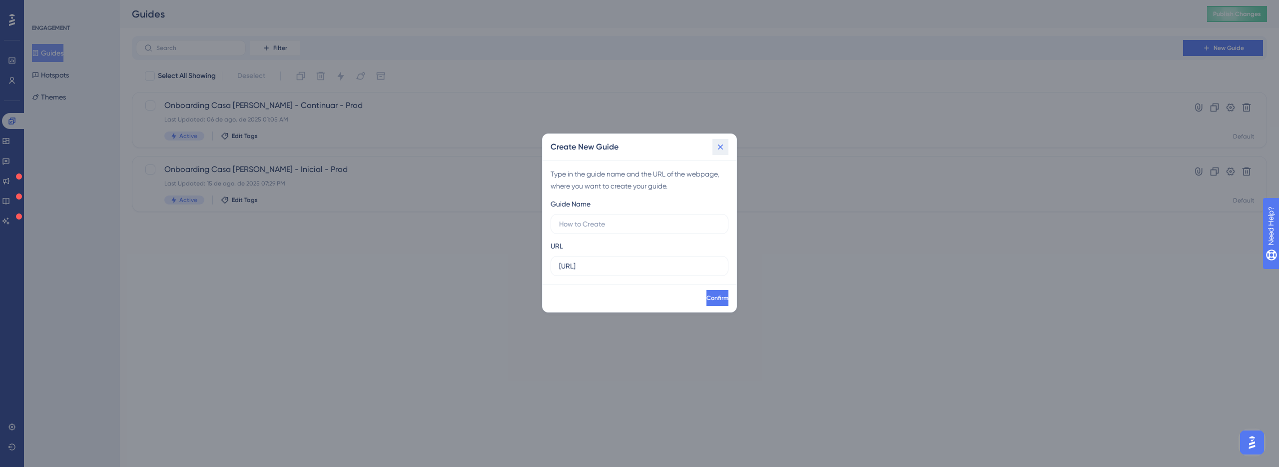
click at [718, 148] on icon at bounding box center [720, 147] width 10 height 10
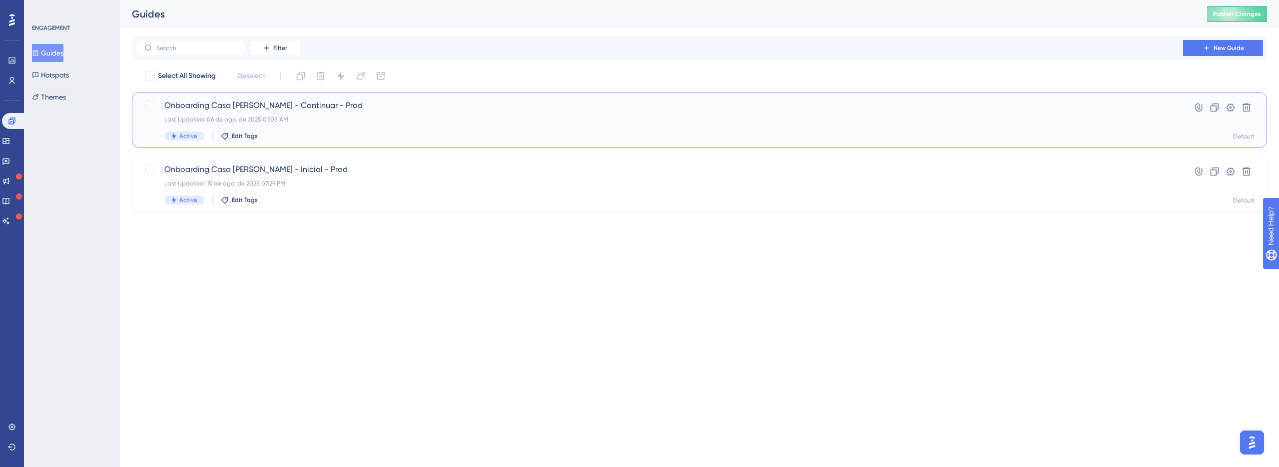
click at [499, 98] on div "Onboarding Casa [PERSON_NAME] - Continuar - Prod Last Updated: 06 de ago. de 20…" at bounding box center [699, 120] width 1135 height 56
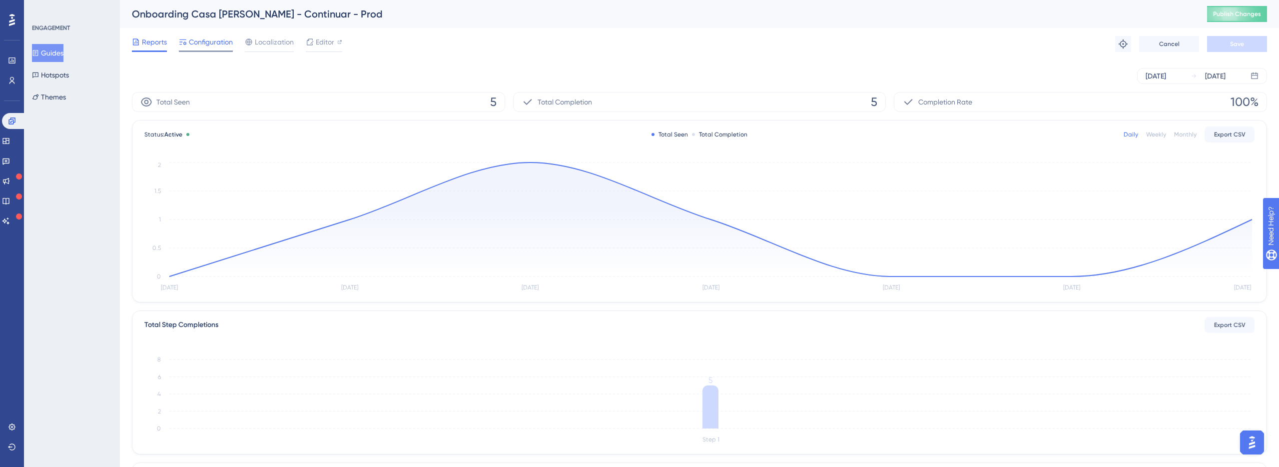
click at [217, 50] on div at bounding box center [206, 50] width 54 height 1
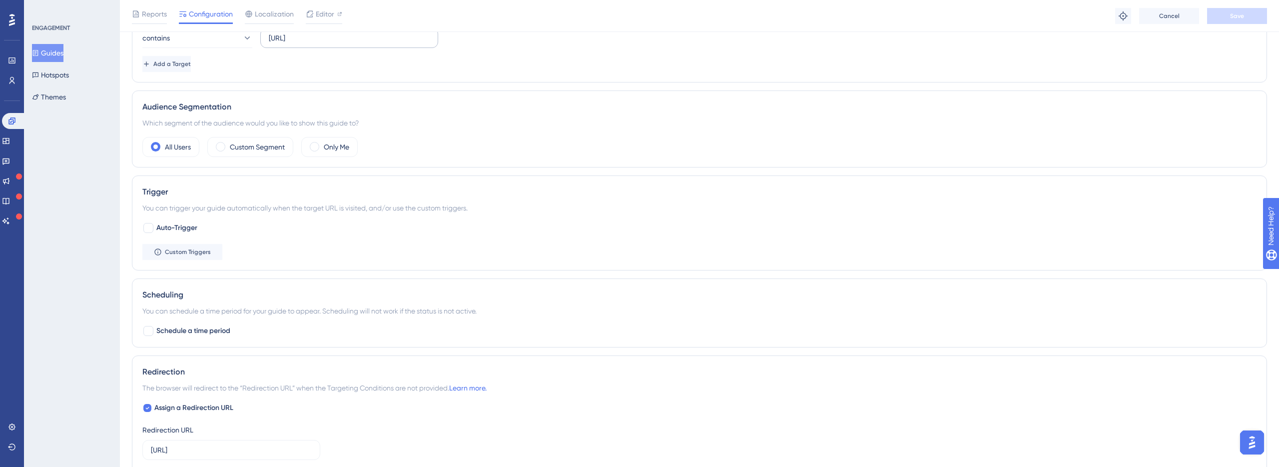
scroll to position [306, 0]
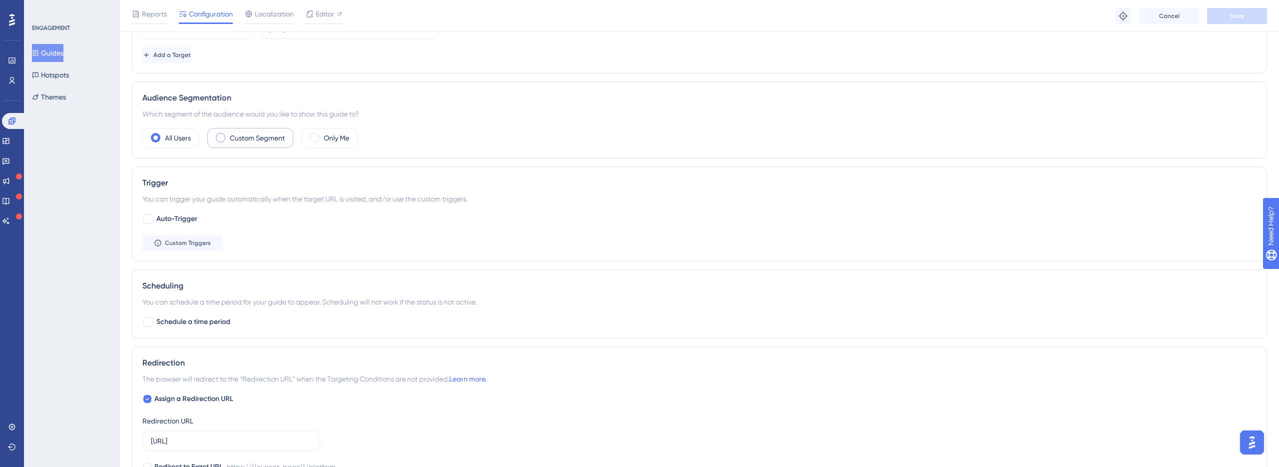
click at [275, 146] on div "Custom Segment" at bounding box center [250, 138] width 86 height 20
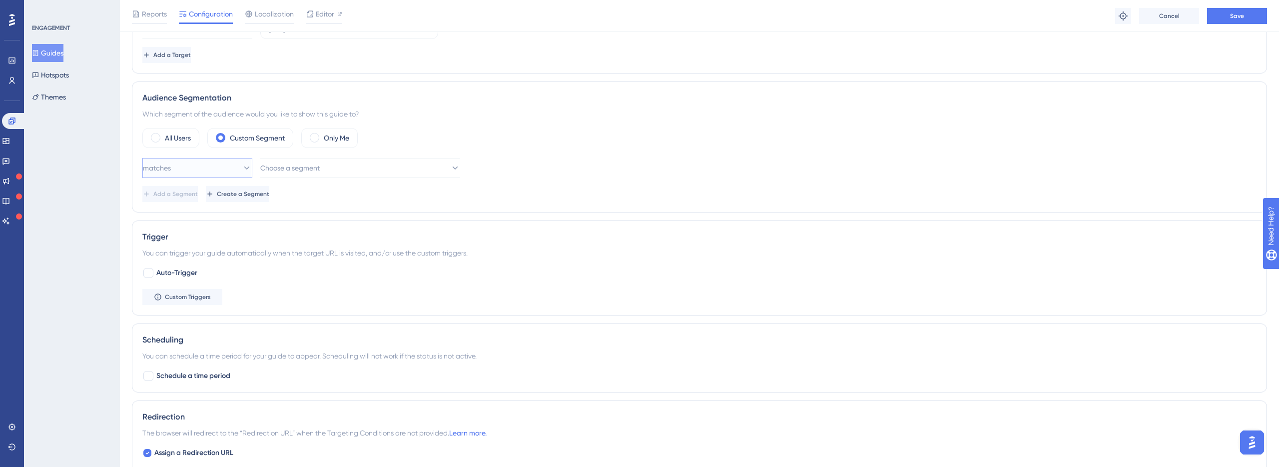
click at [226, 166] on button "matches" at bounding box center [197, 168] width 110 height 20
click at [233, 198] on div "matches matches" at bounding box center [197, 198] width 97 height 20
click at [329, 174] on button "Choose a segment" at bounding box center [360, 168] width 200 height 20
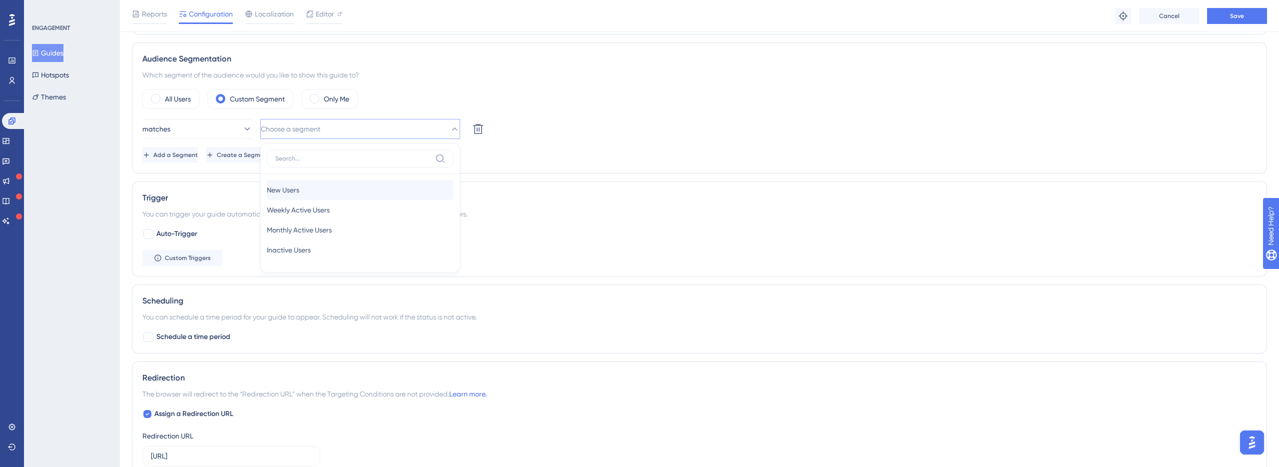
scroll to position [346, 0]
click at [703, 105] on div "All Users Custom Segment Only Me" at bounding box center [699, 98] width 1114 height 20
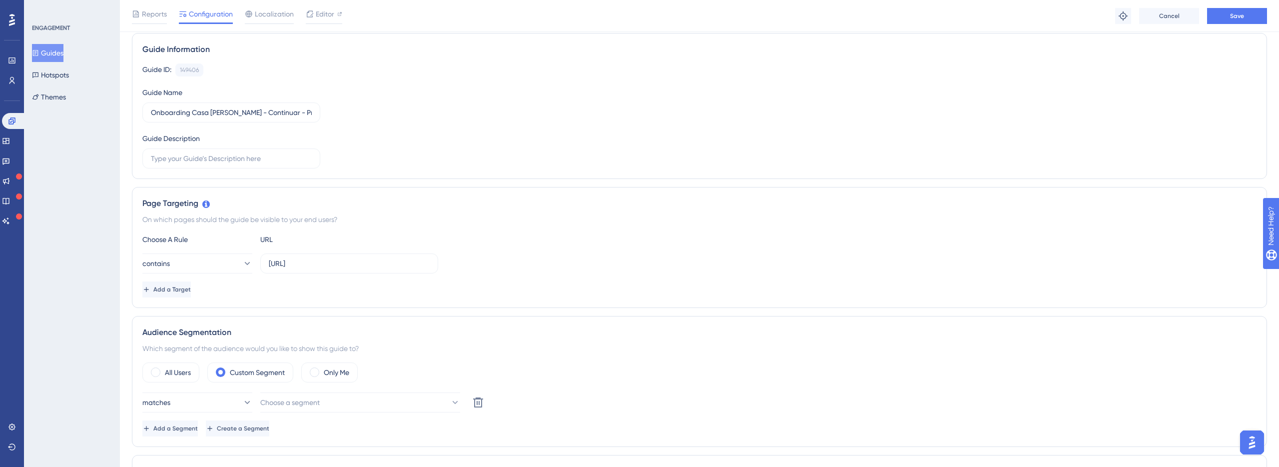
scroll to position [0, 0]
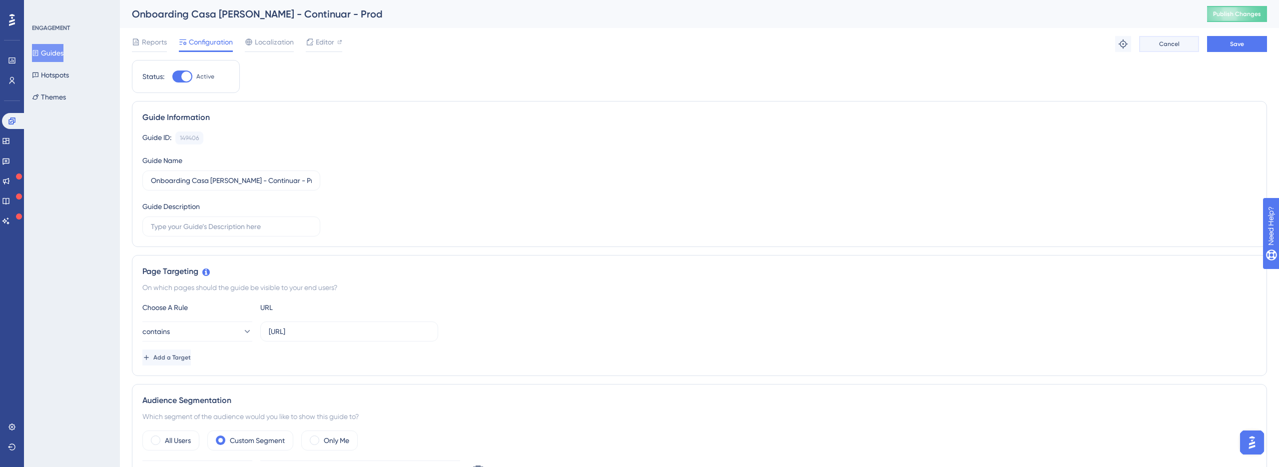
click at [1183, 49] on button "Cancel" at bounding box center [1169, 44] width 60 height 16
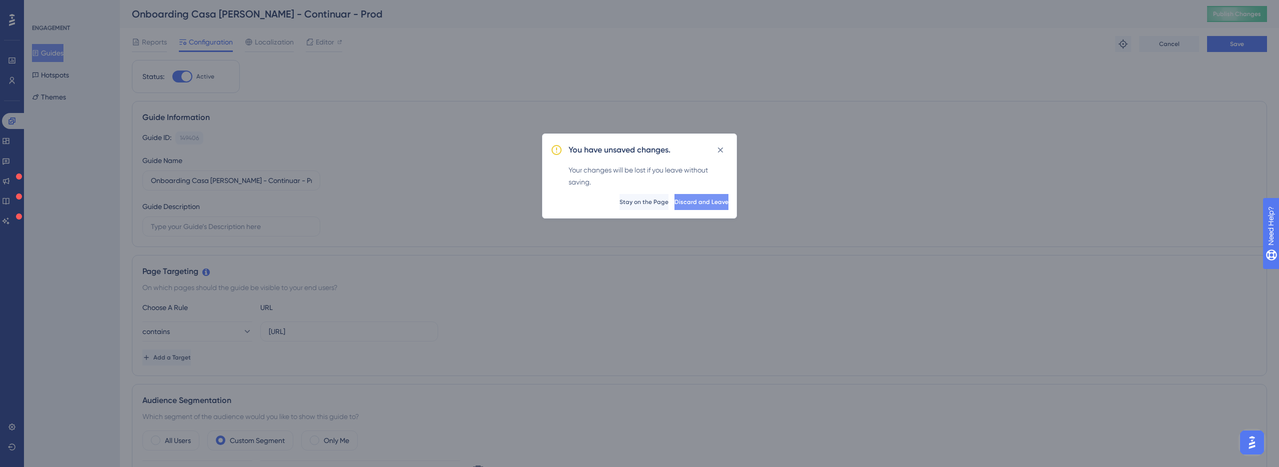
click at [680, 201] on span "Discard and Leave" at bounding box center [701, 202] width 54 height 8
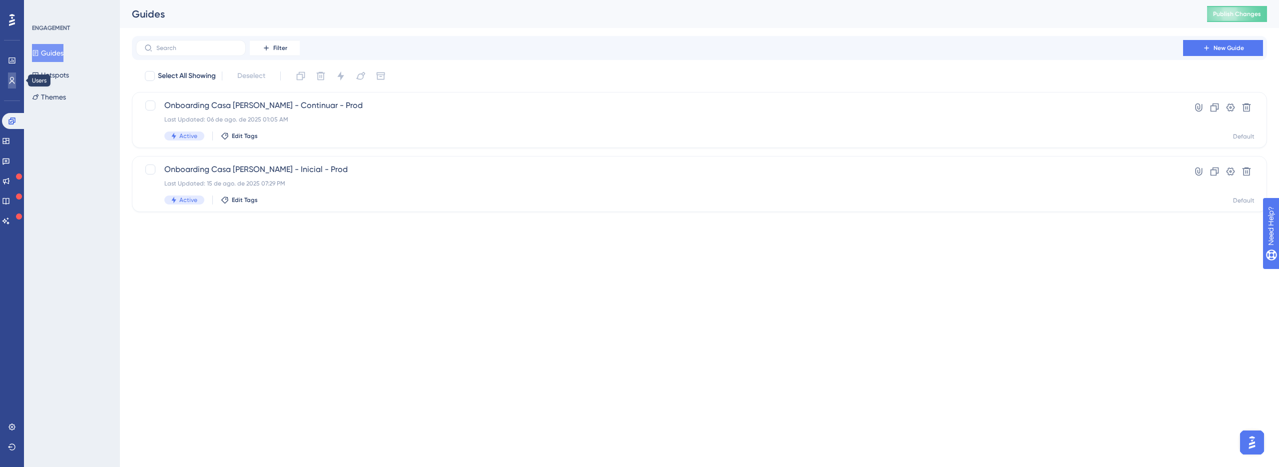
click at [16, 82] on link at bounding box center [12, 80] width 8 height 16
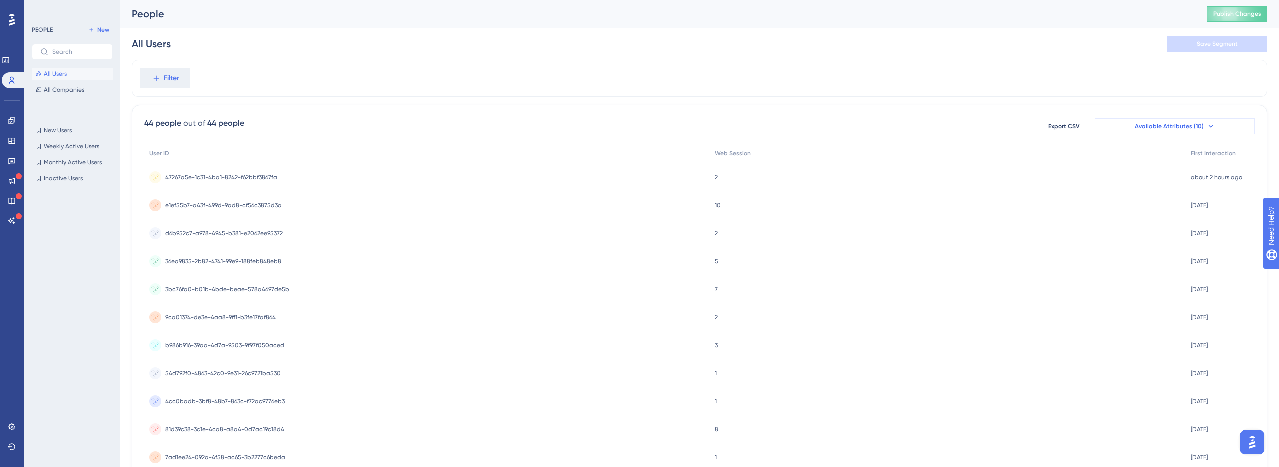
click at [1169, 121] on button "Available Attributes (10)" at bounding box center [1175, 126] width 160 height 16
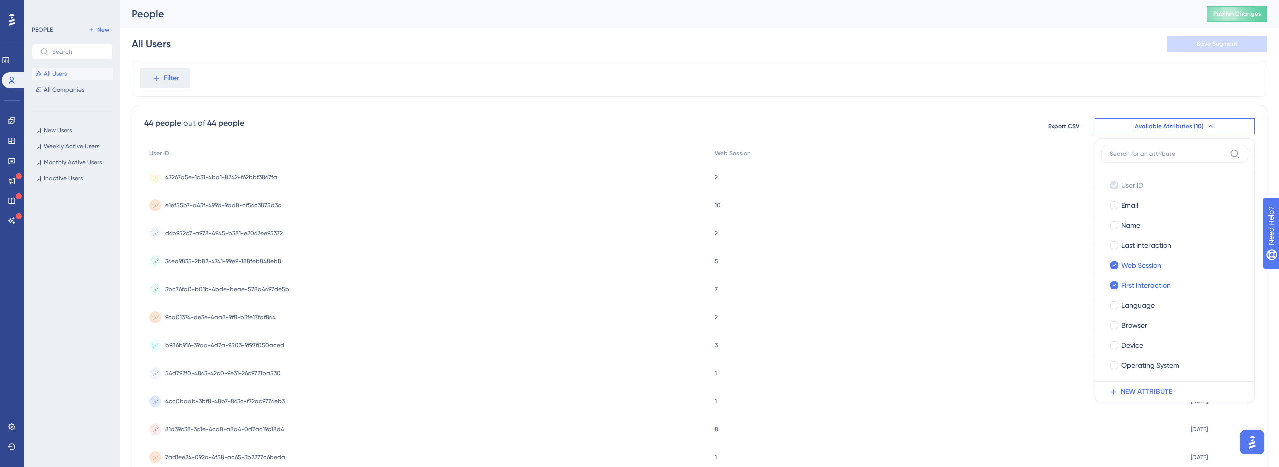
scroll to position [37, 0]
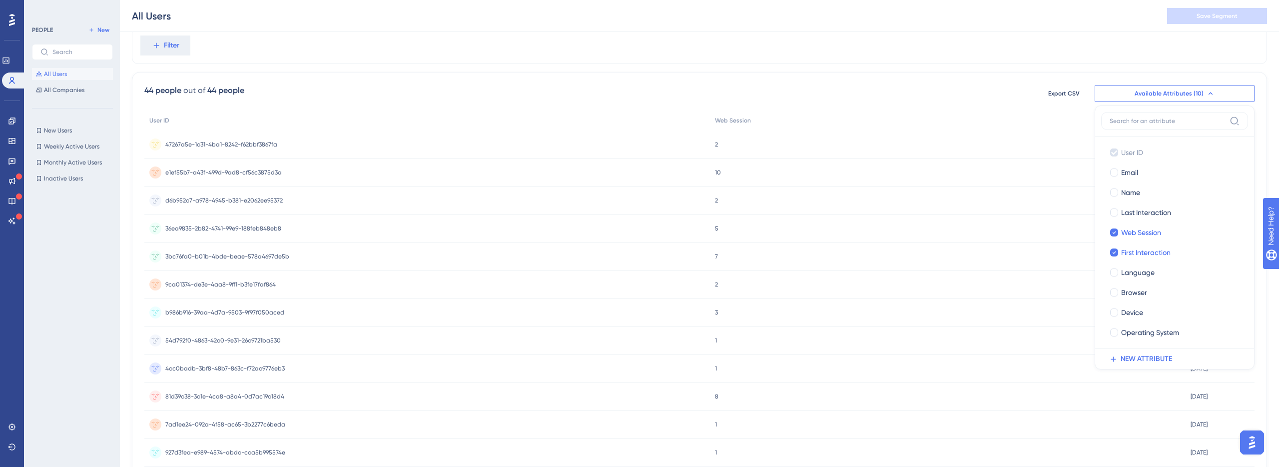
click at [201, 47] on div "Filter" at bounding box center [699, 45] width 1135 height 37
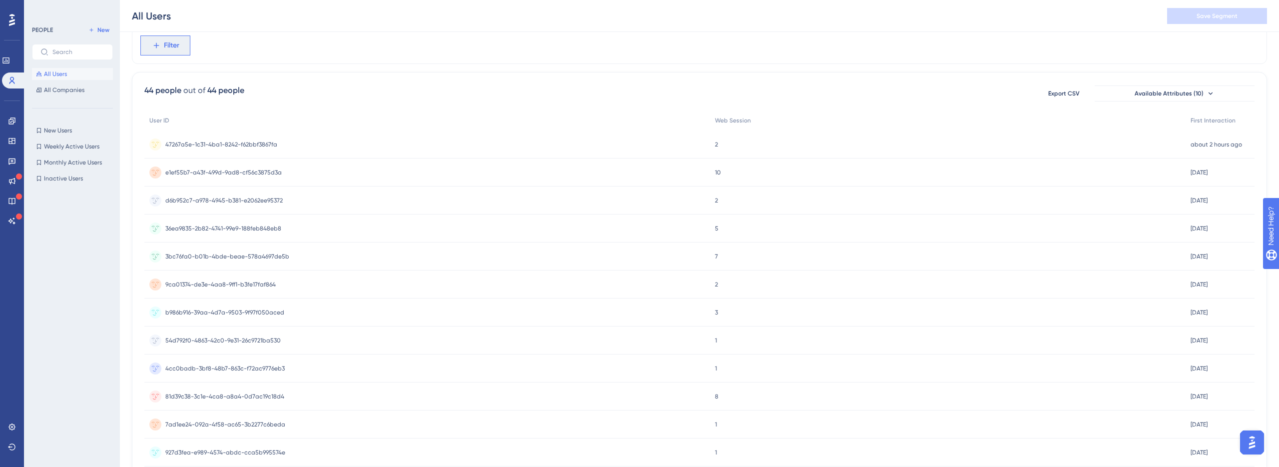
click at [183, 47] on button "Filter" at bounding box center [165, 45] width 50 height 20
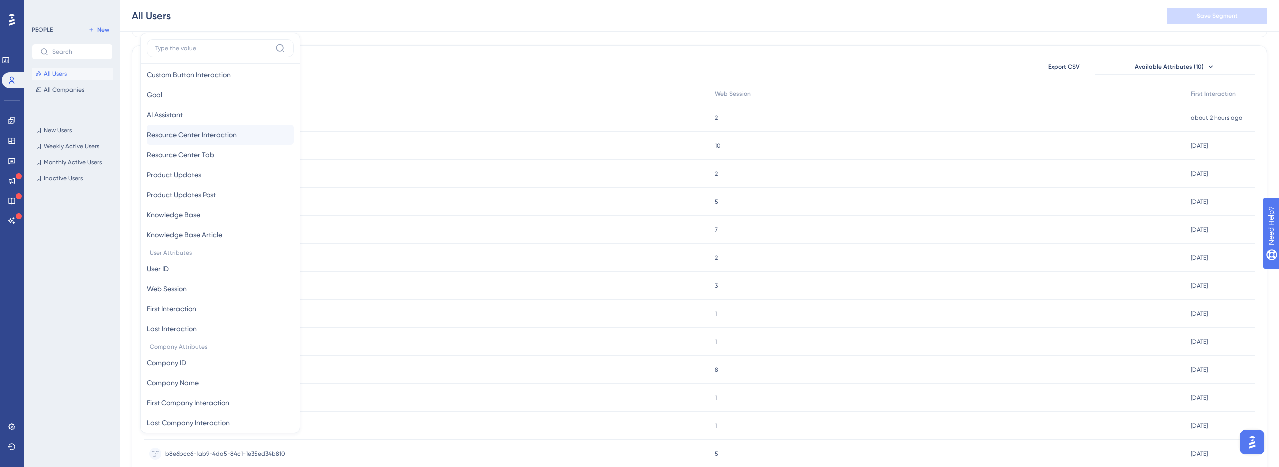
scroll to position [285, 0]
